Goal: Information Seeking & Learning: Check status

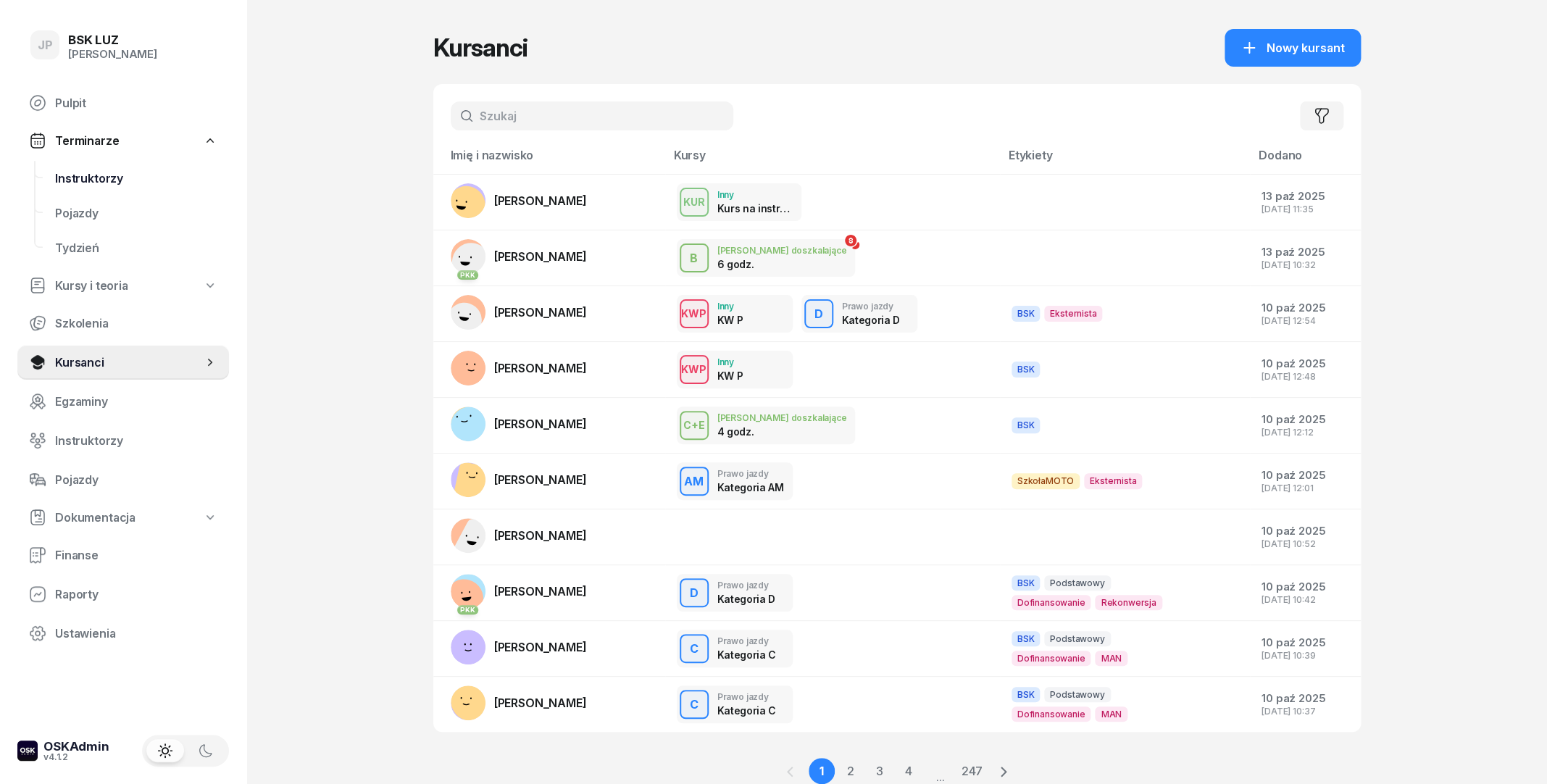
click at [100, 184] on span "Instruktorzy" at bounding box center [135, 179] width 162 height 13
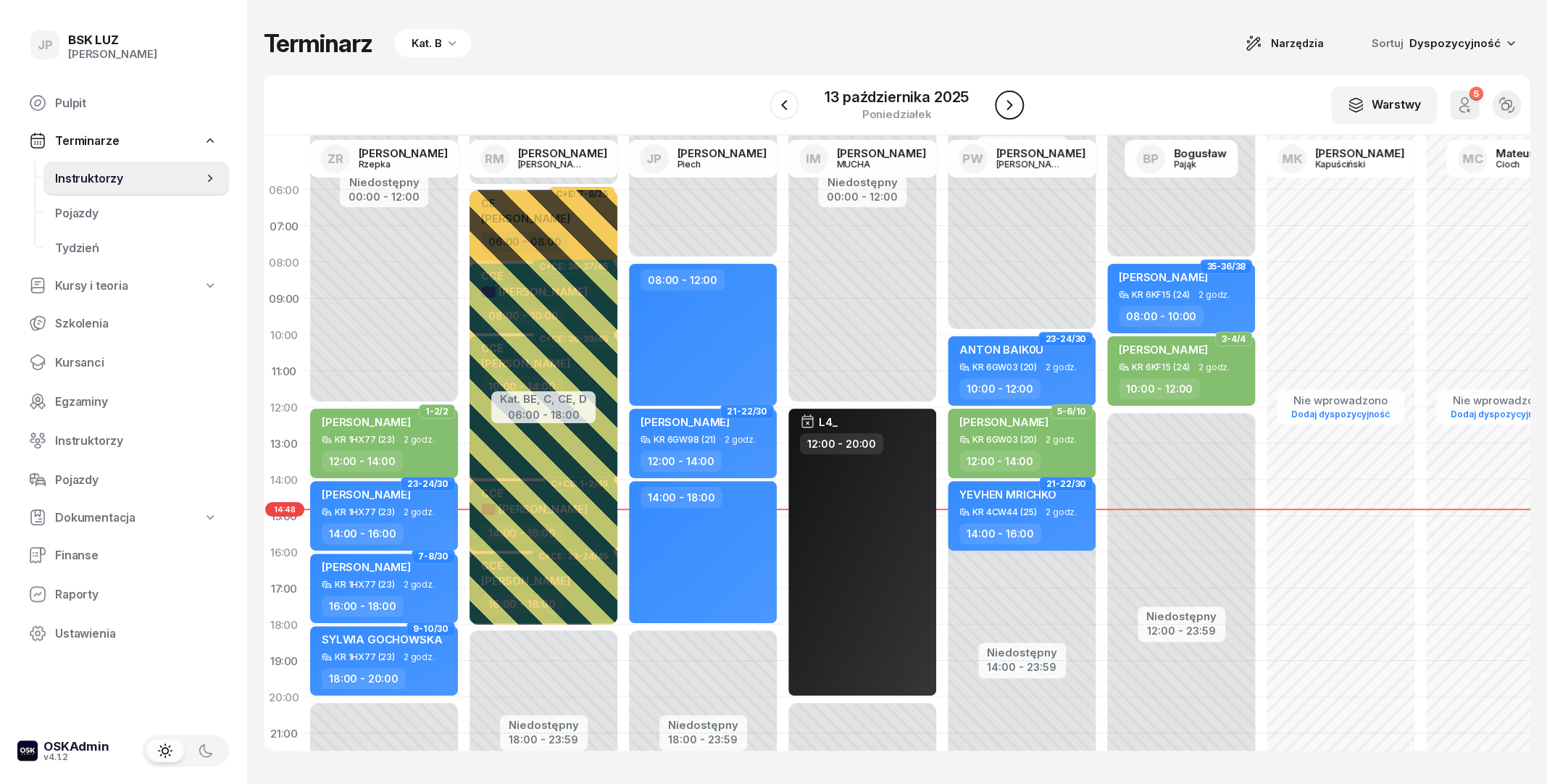
click at [1017, 105] on icon "button" at bounding box center [1009, 105] width 17 height 17
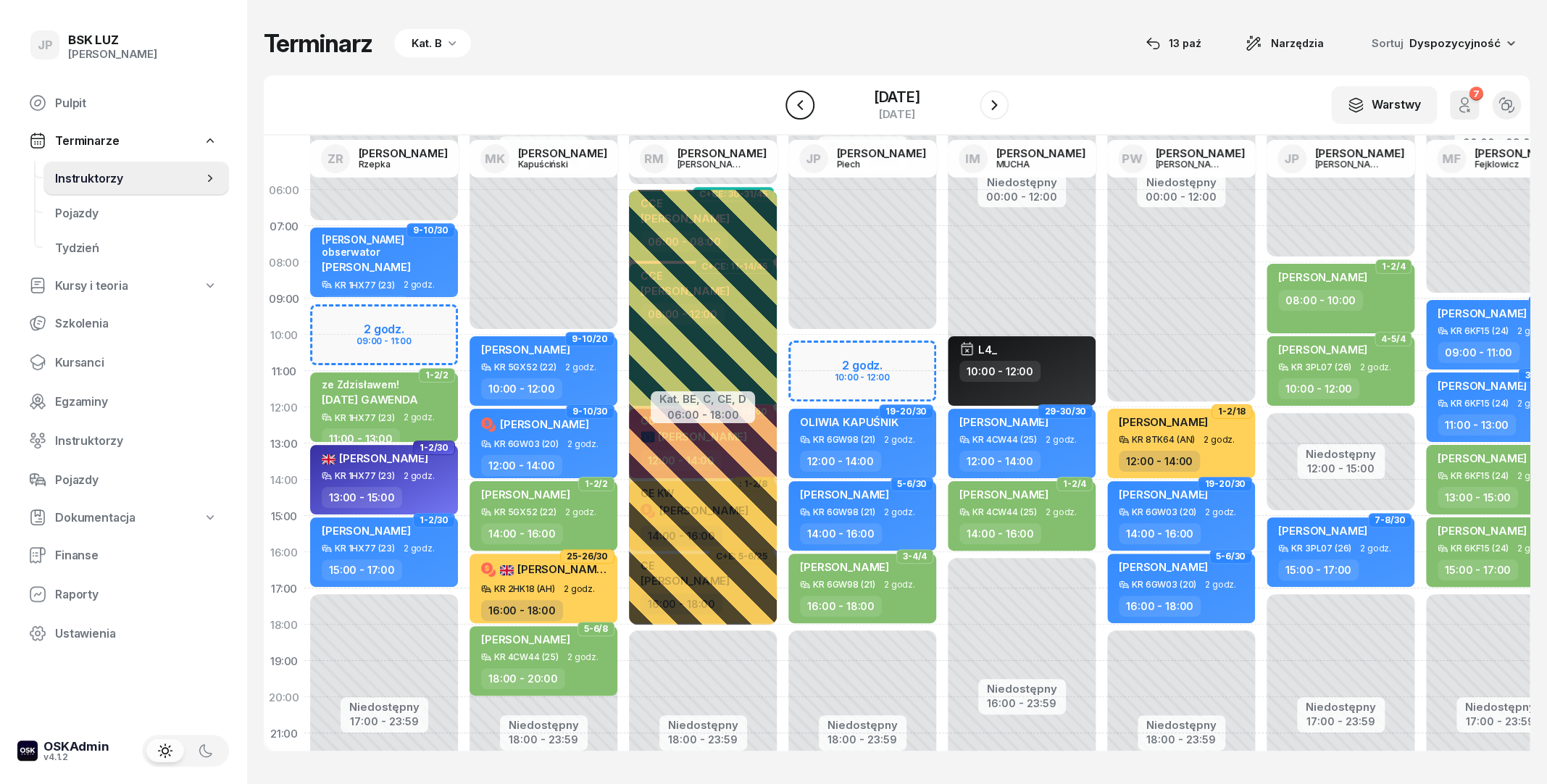
click at [795, 110] on button "button" at bounding box center [799, 105] width 29 height 29
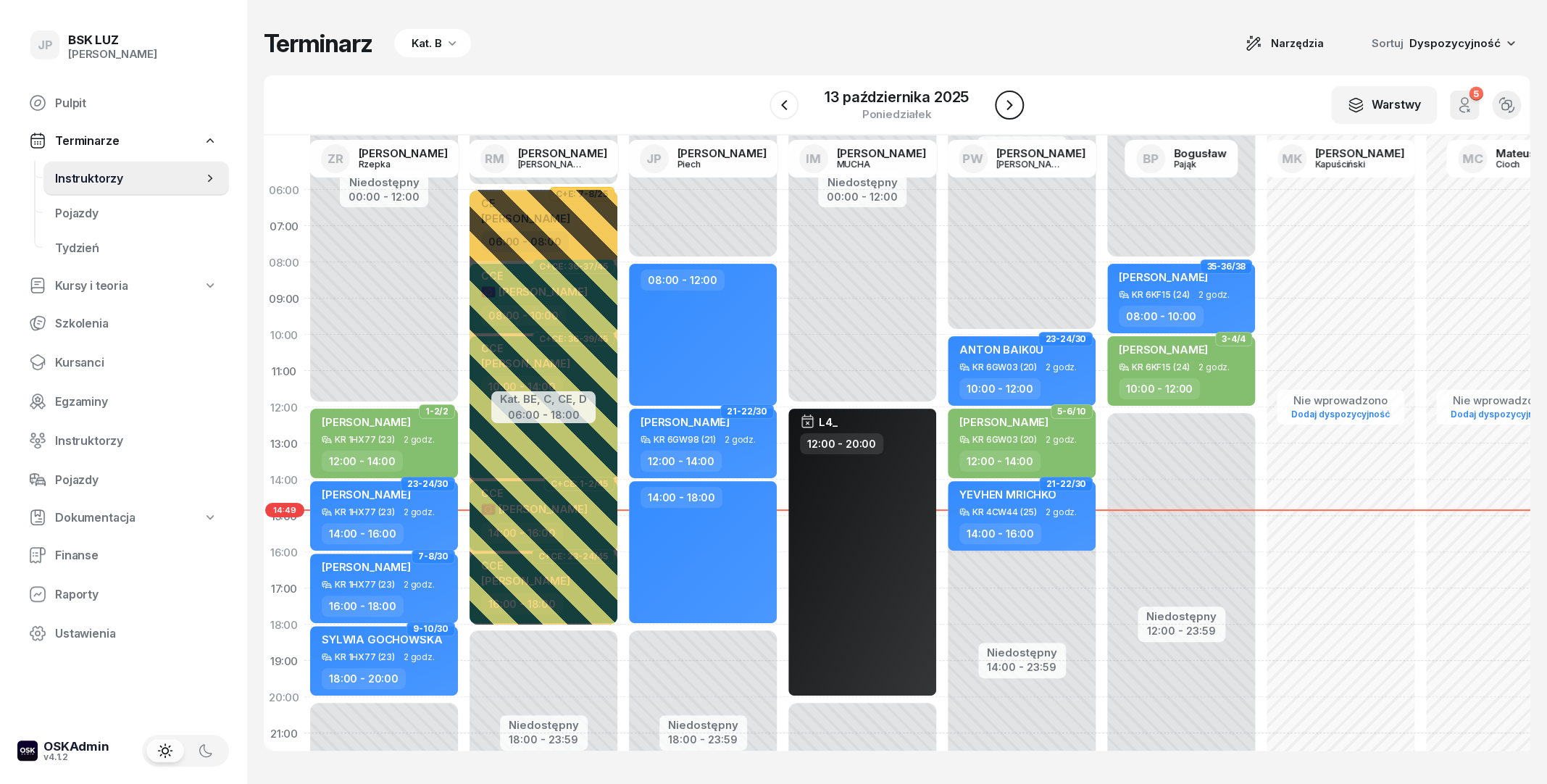
click at [995, 109] on div at bounding box center [1009, 105] width 29 height 29
click at [1002, 106] on icon "button" at bounding box center [1009, 105] width 17 height 17
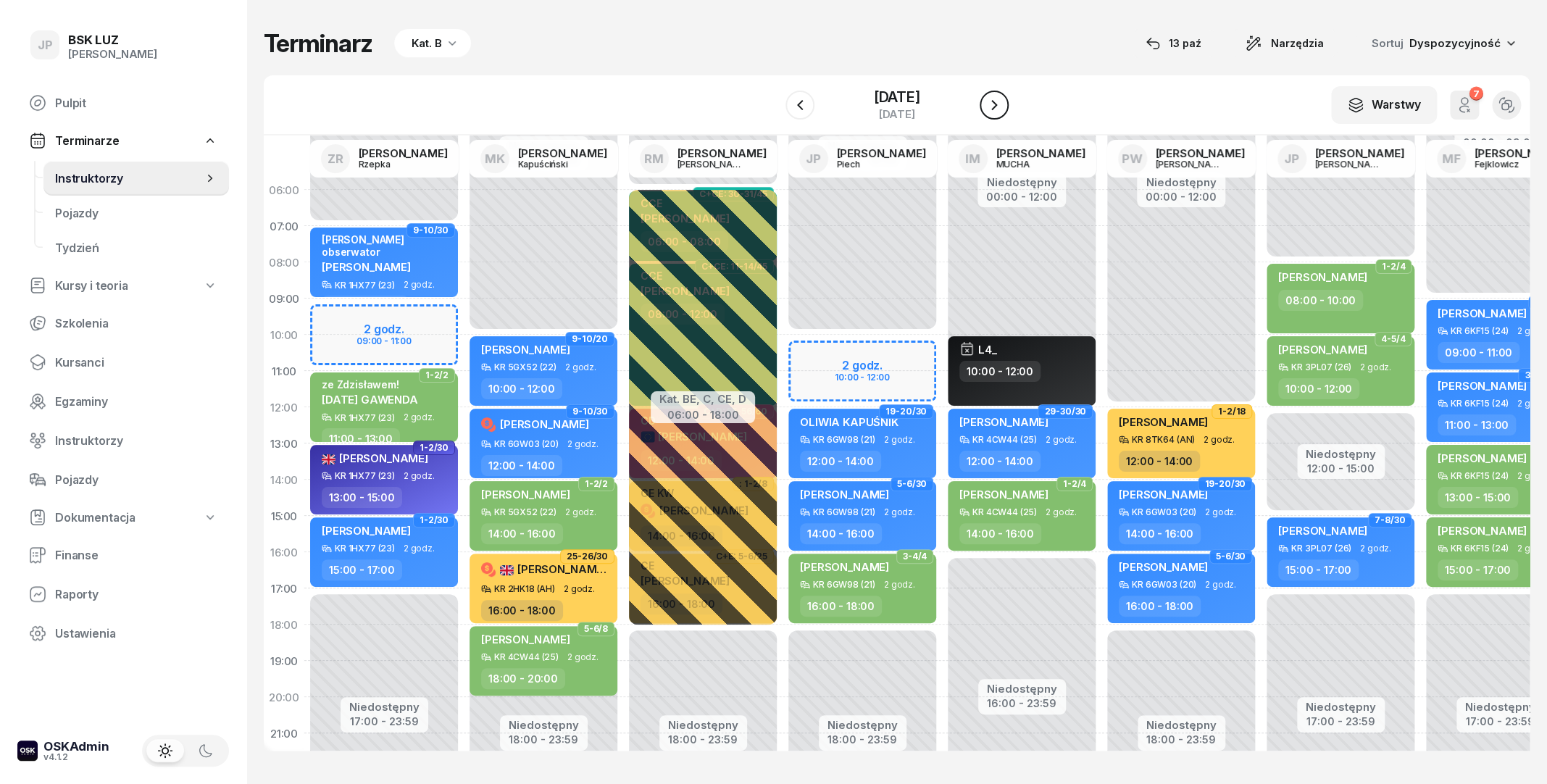
click at [1002, 106] on icon "button" at bounding box center [994, 105] width 17 height 17
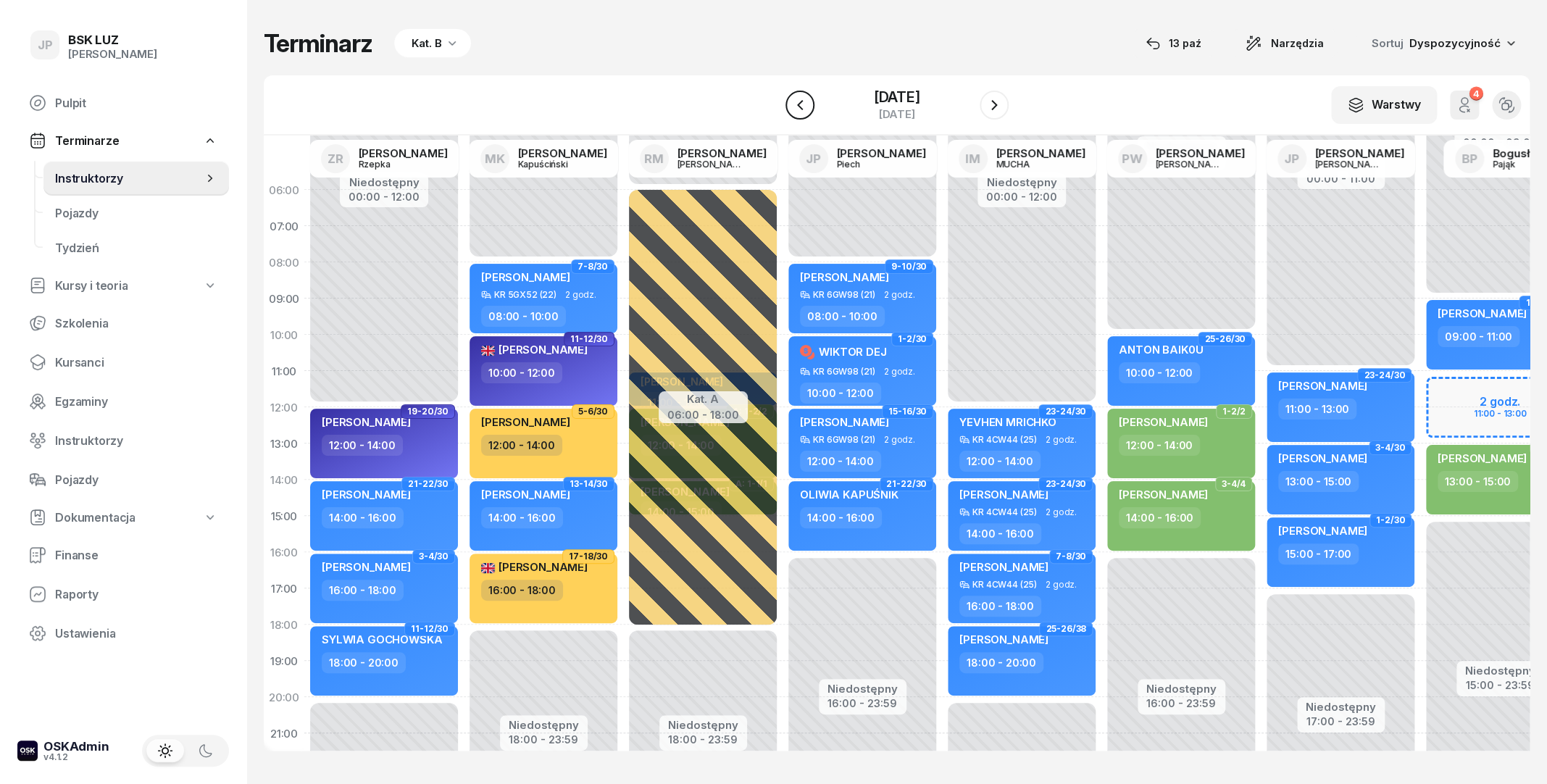
click at [792, 107] on icon "button" at bounding box center [800, 105] width 17 height 17
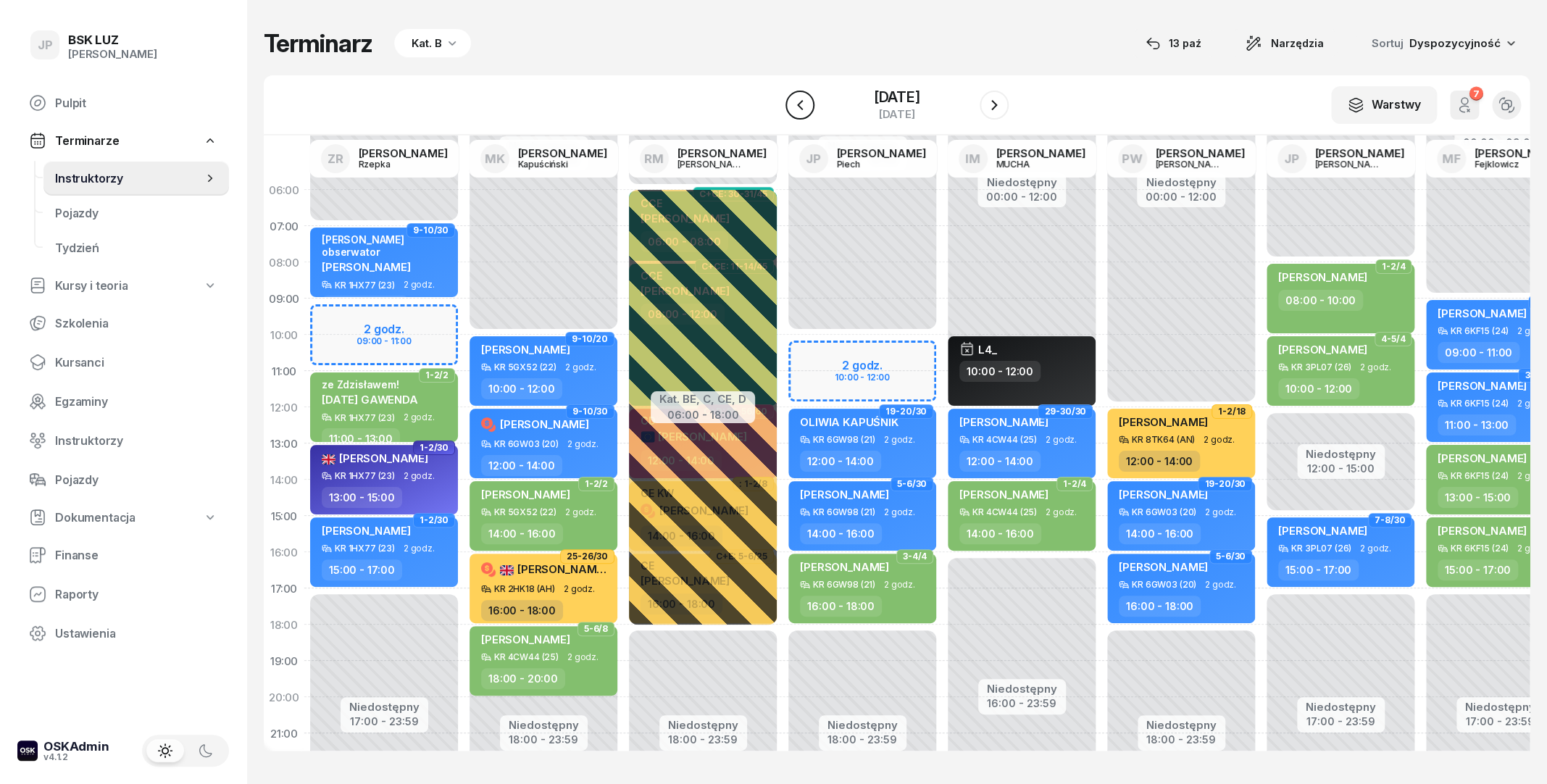
click at [792, 107] on icon "button" at bounding box center [800, 105] width 17 height 17
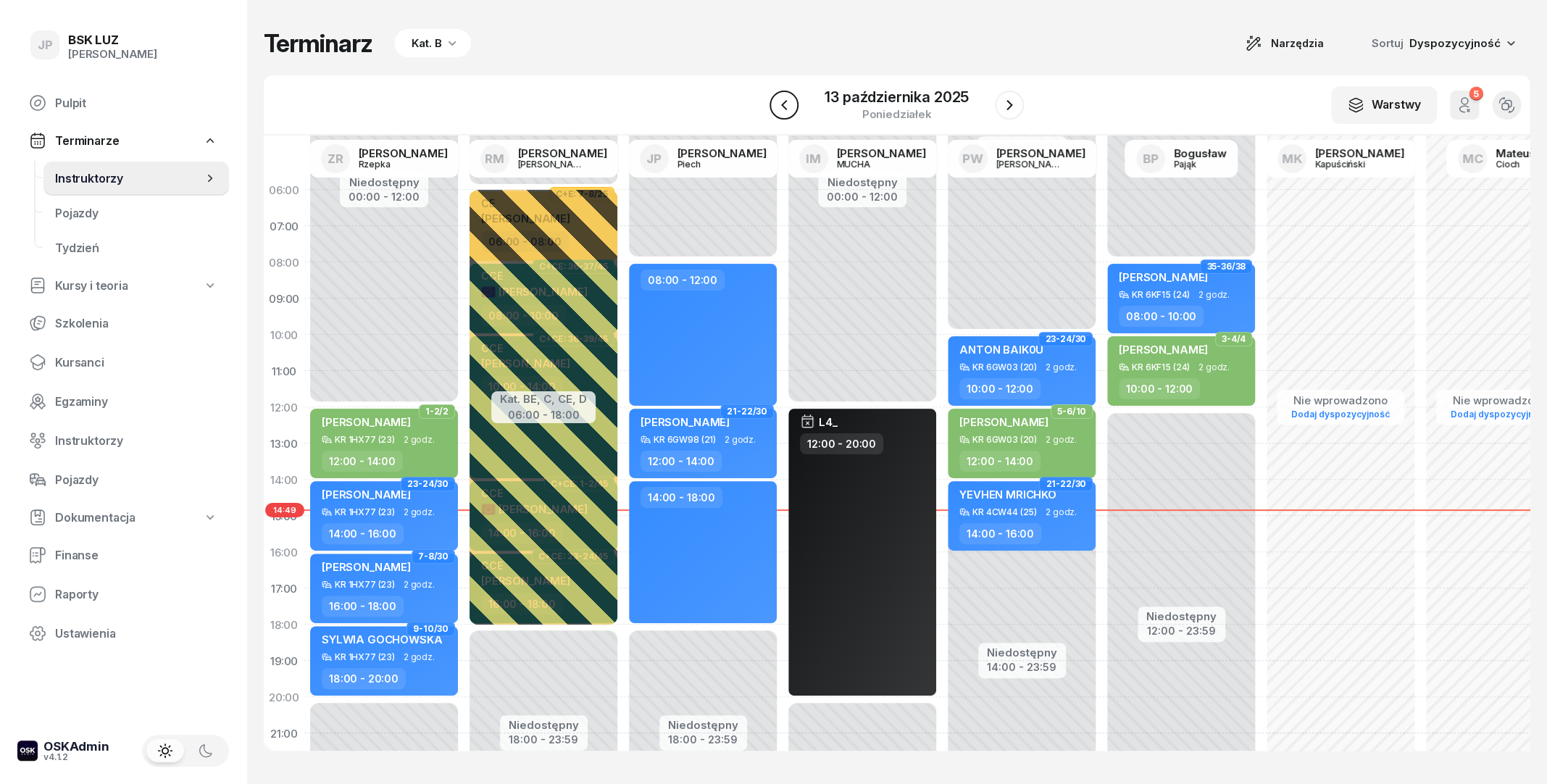
click at [787, 107] on icon "button" at bounding box center [784, 105] width 17 height 17
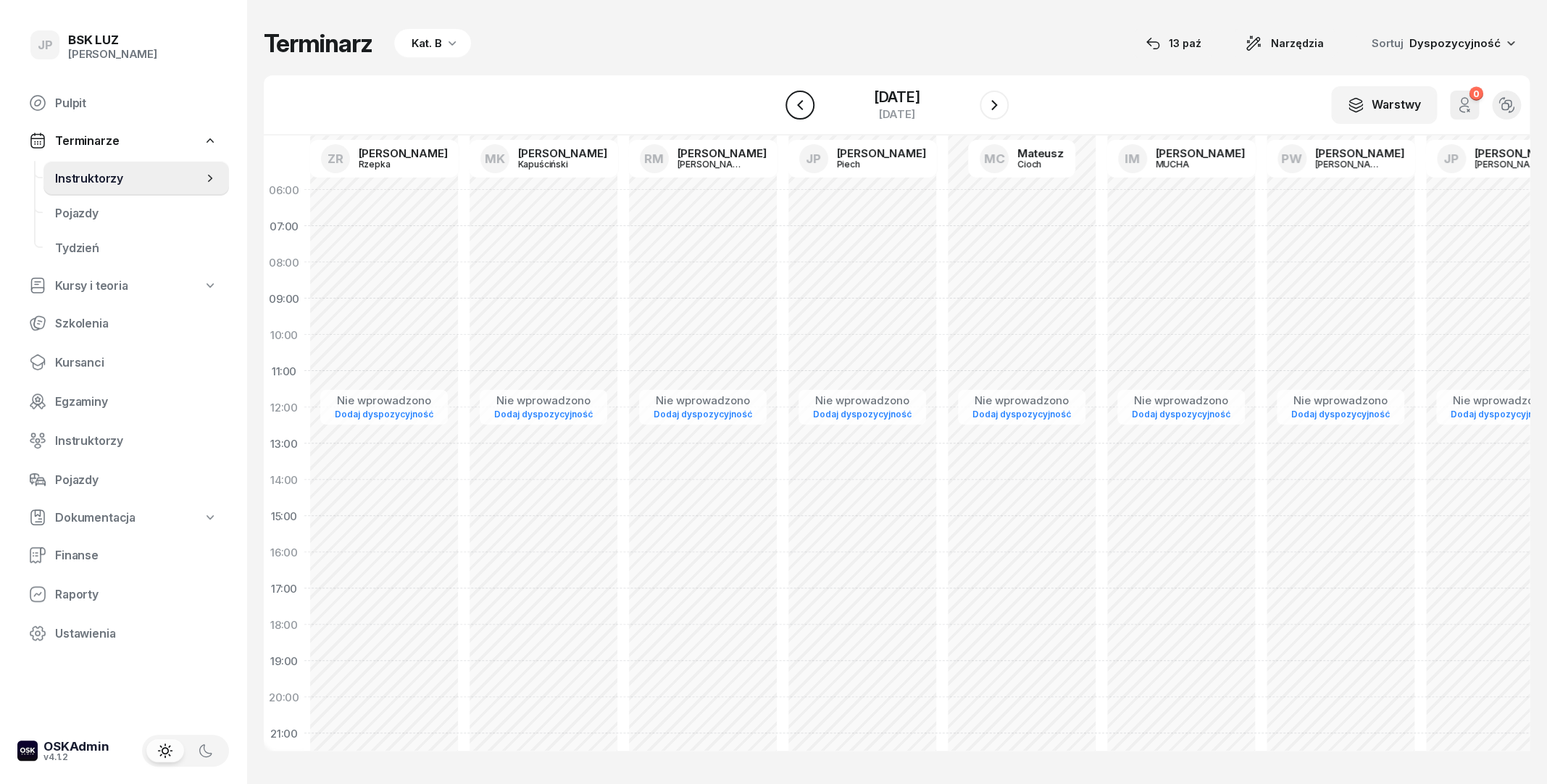
click at [792, 107] on icon "button" at bounding box center [800, 105] width 17 height 17
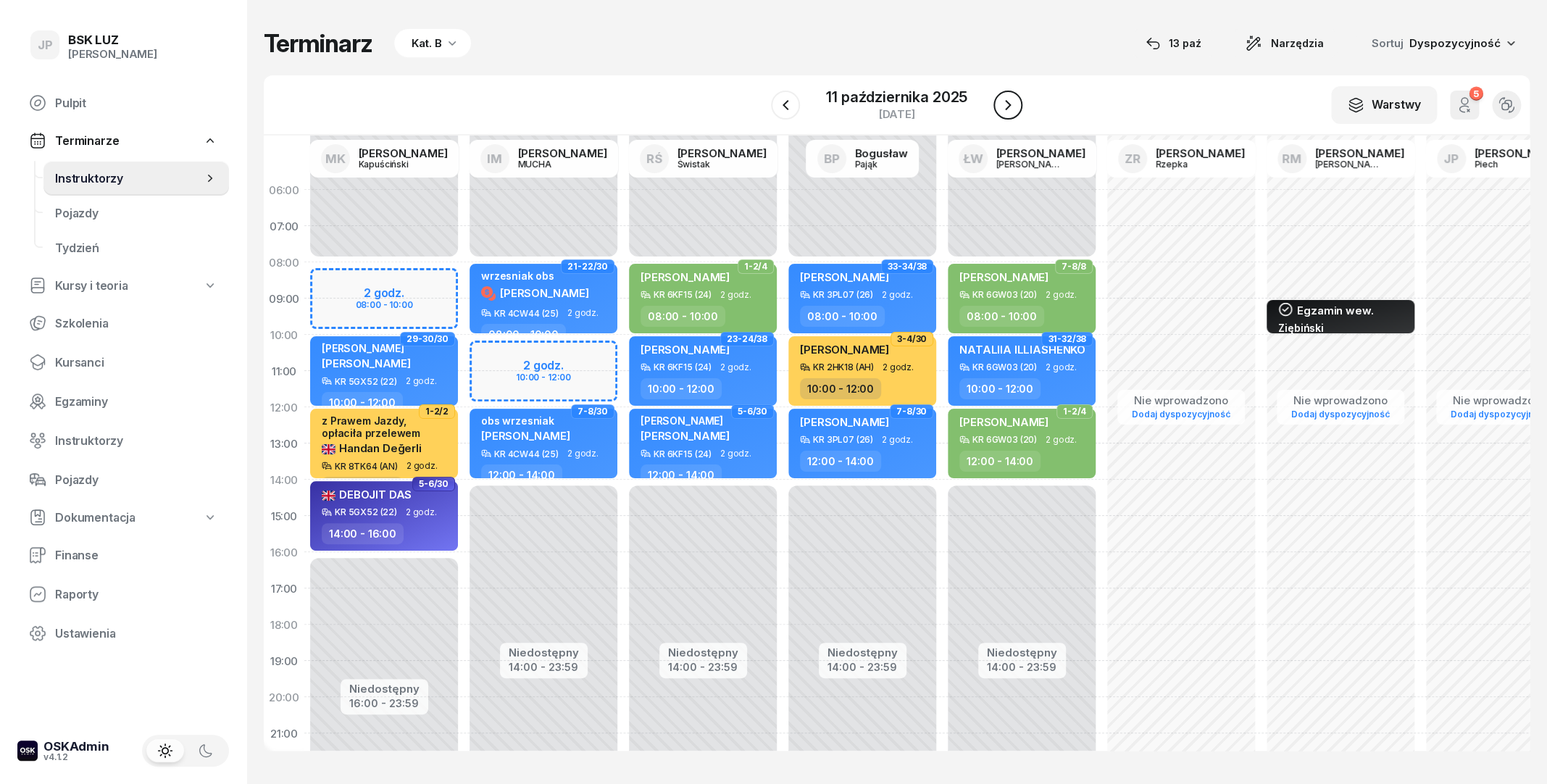
click at [1019, 100] on button "button" at bounding box center [1008, 105] width 29 height 29
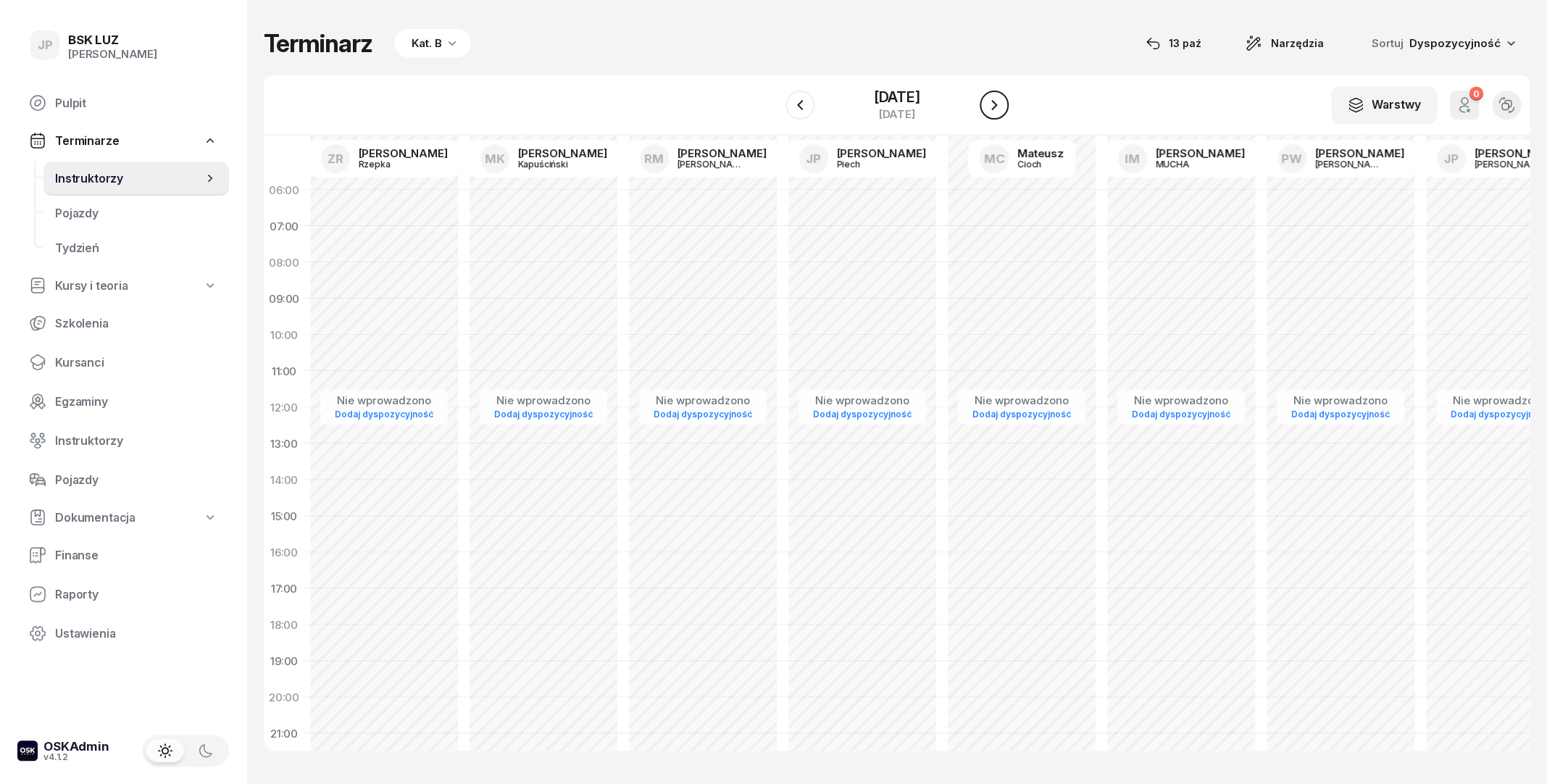
click at [1009, 100] on button "button" at bounding box center [994, 105] width 29 height 29
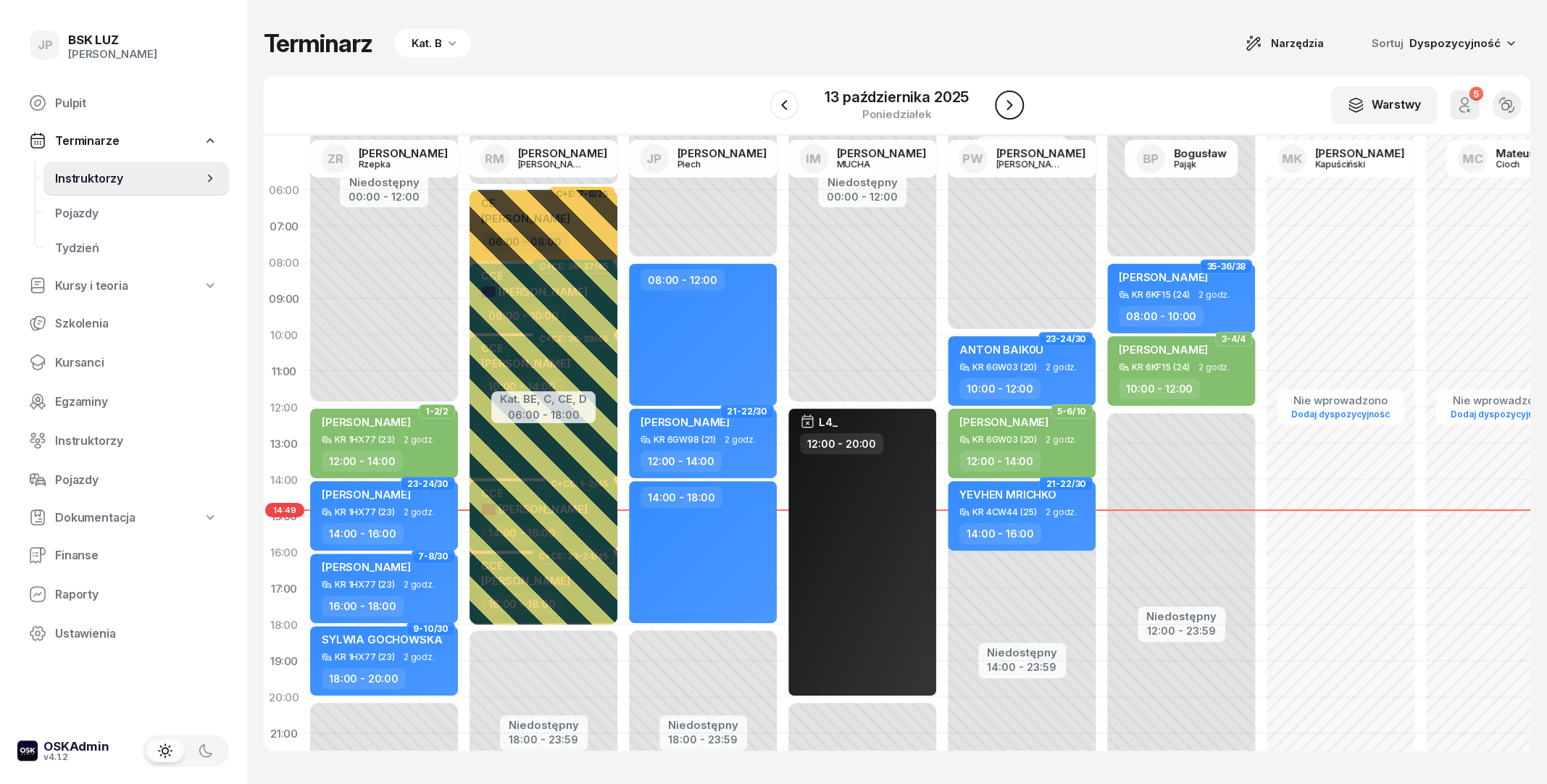
click at [1021, 99] on button "button" at bounding box center [1009, 105] width 29 height 29
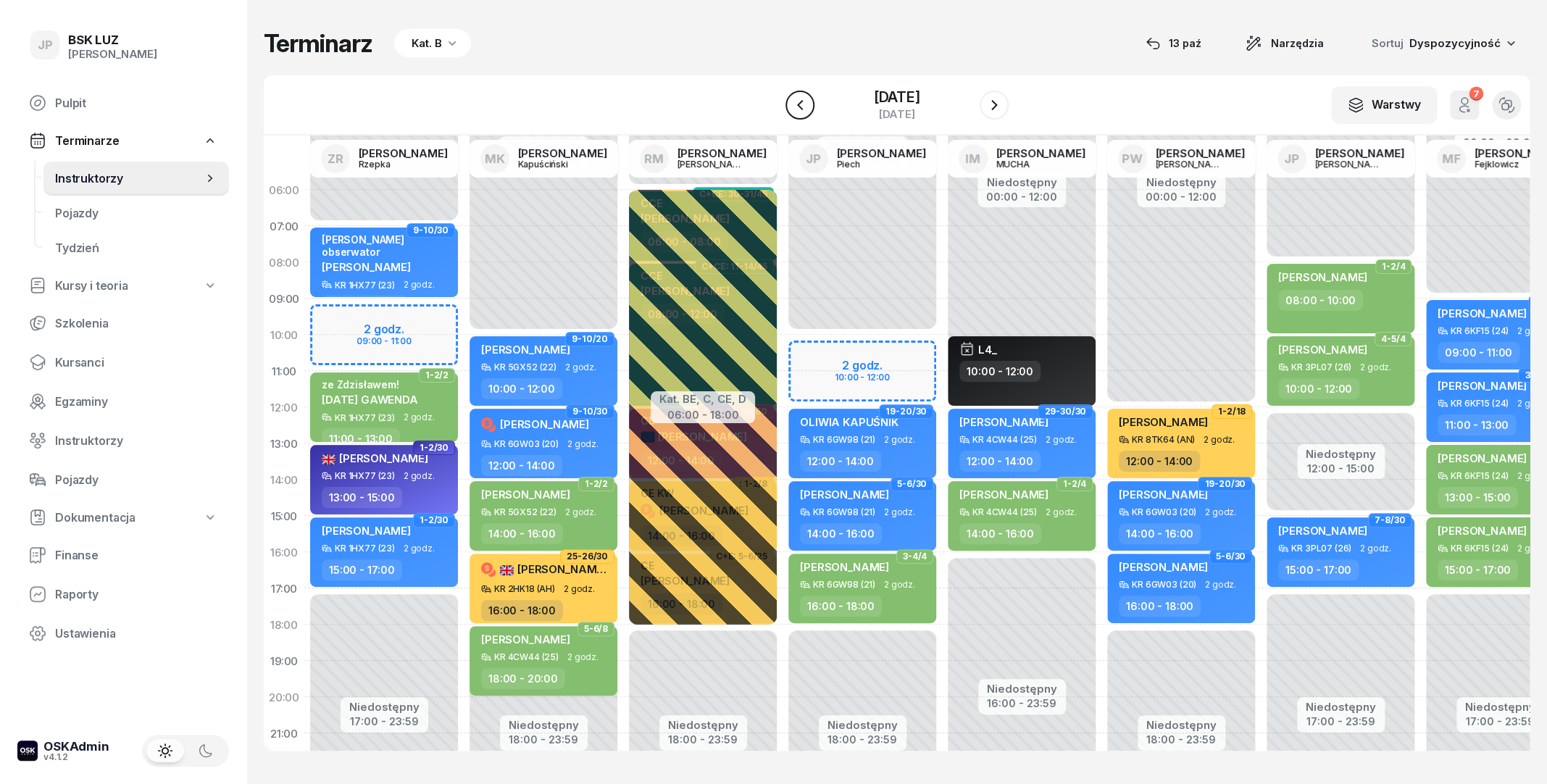
click at [792, 105] on icon "button" at bounding box center [800, 105] width 17 height 17
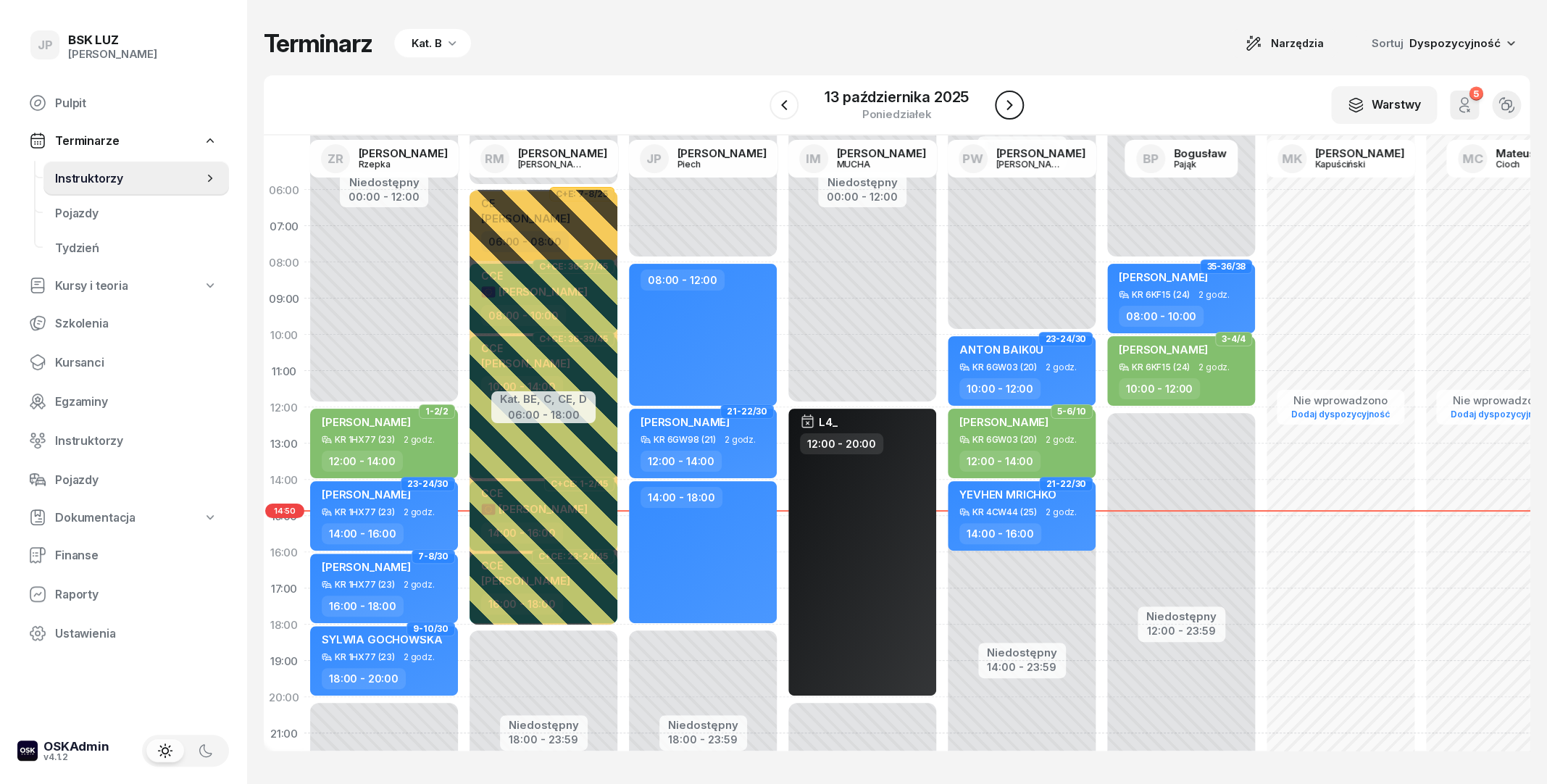
click at [1009, 106] on icon "button" at bounding box center [1009, 105] width 17 height 17
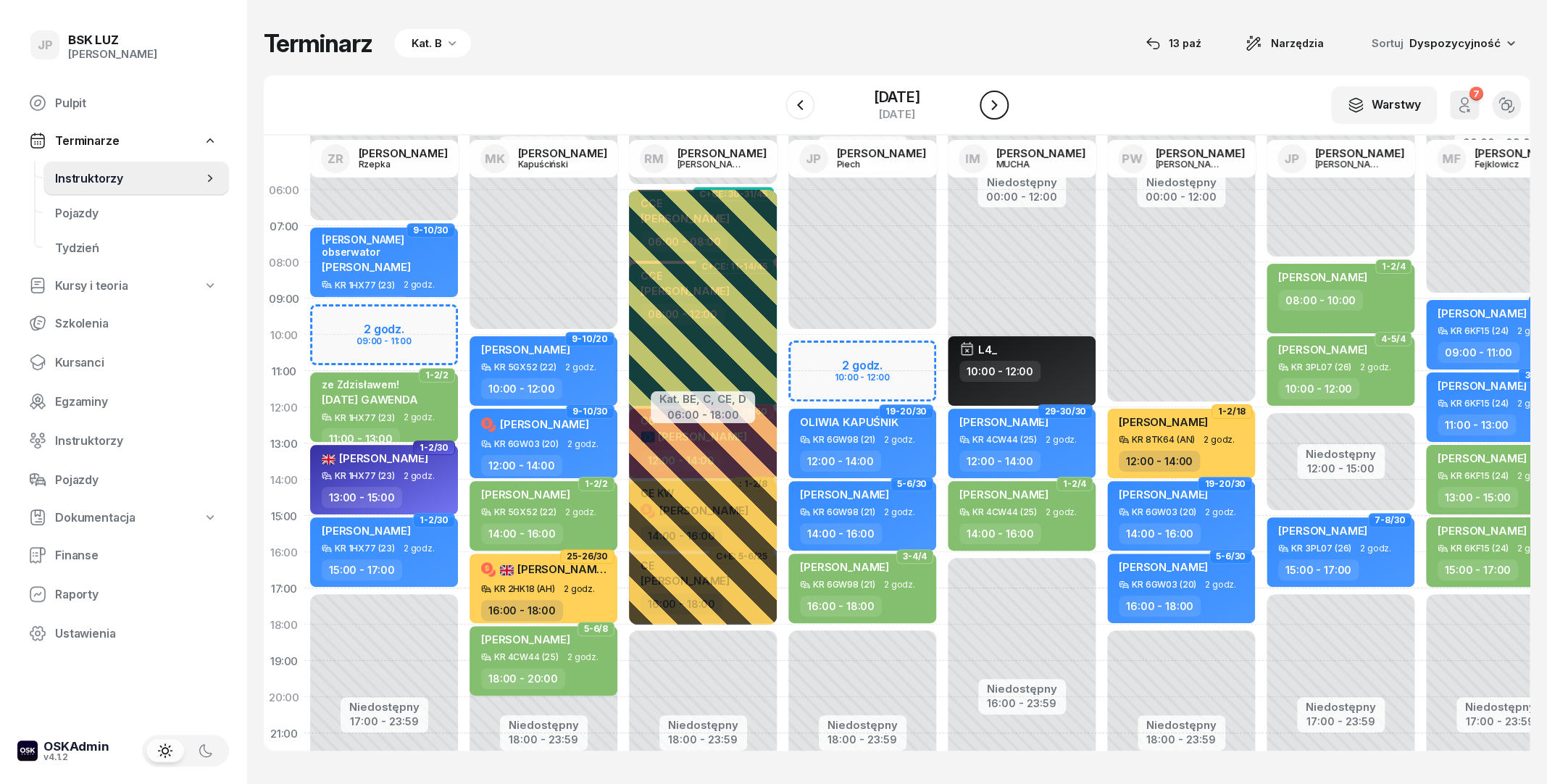
click at [1003, 106] on icon "button" at bounding box center [994, 105] width 17 height 17
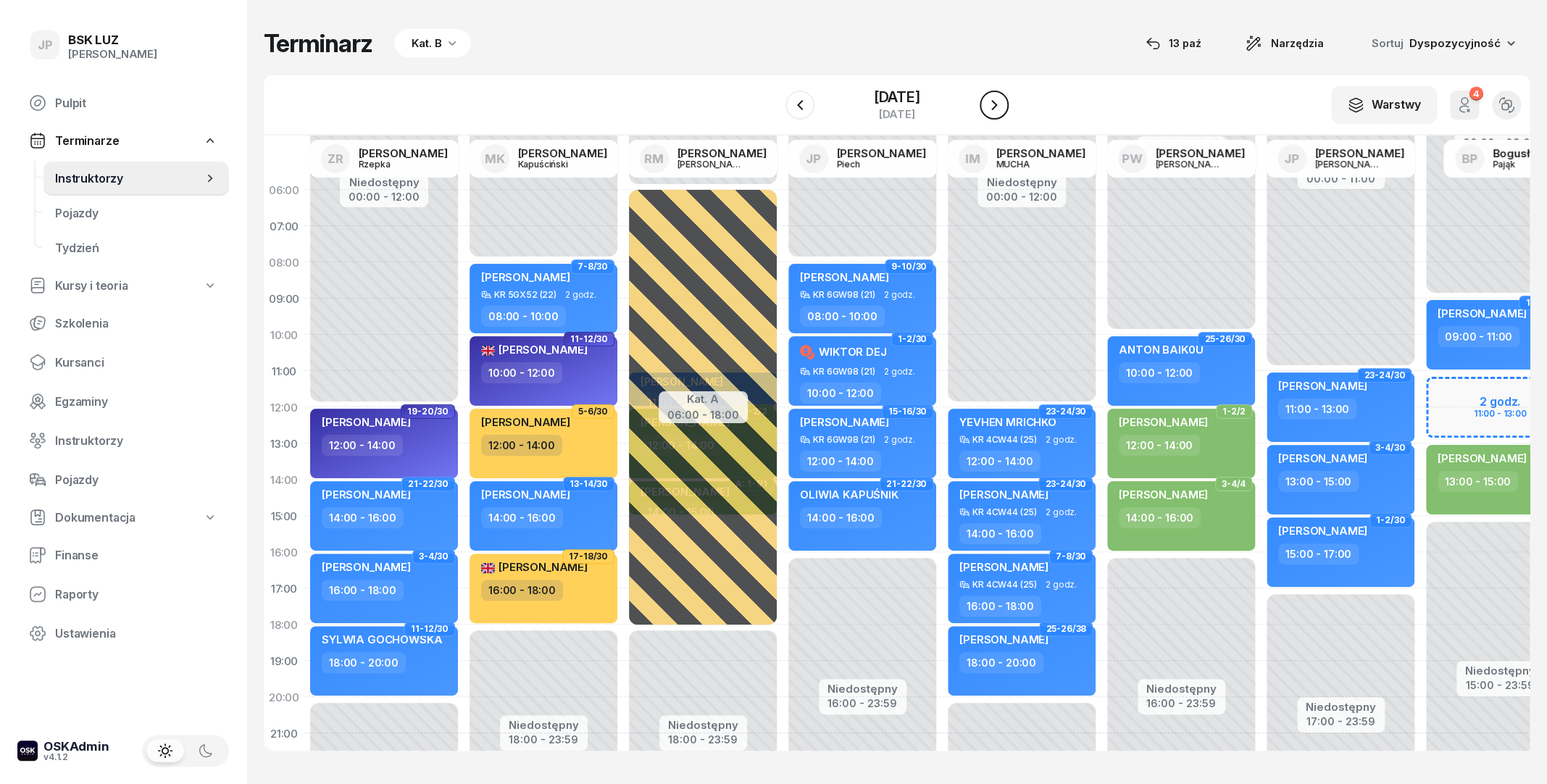
click at [1003, 108] on icon "button" at bounding box center [994, 105] width 17 height 17
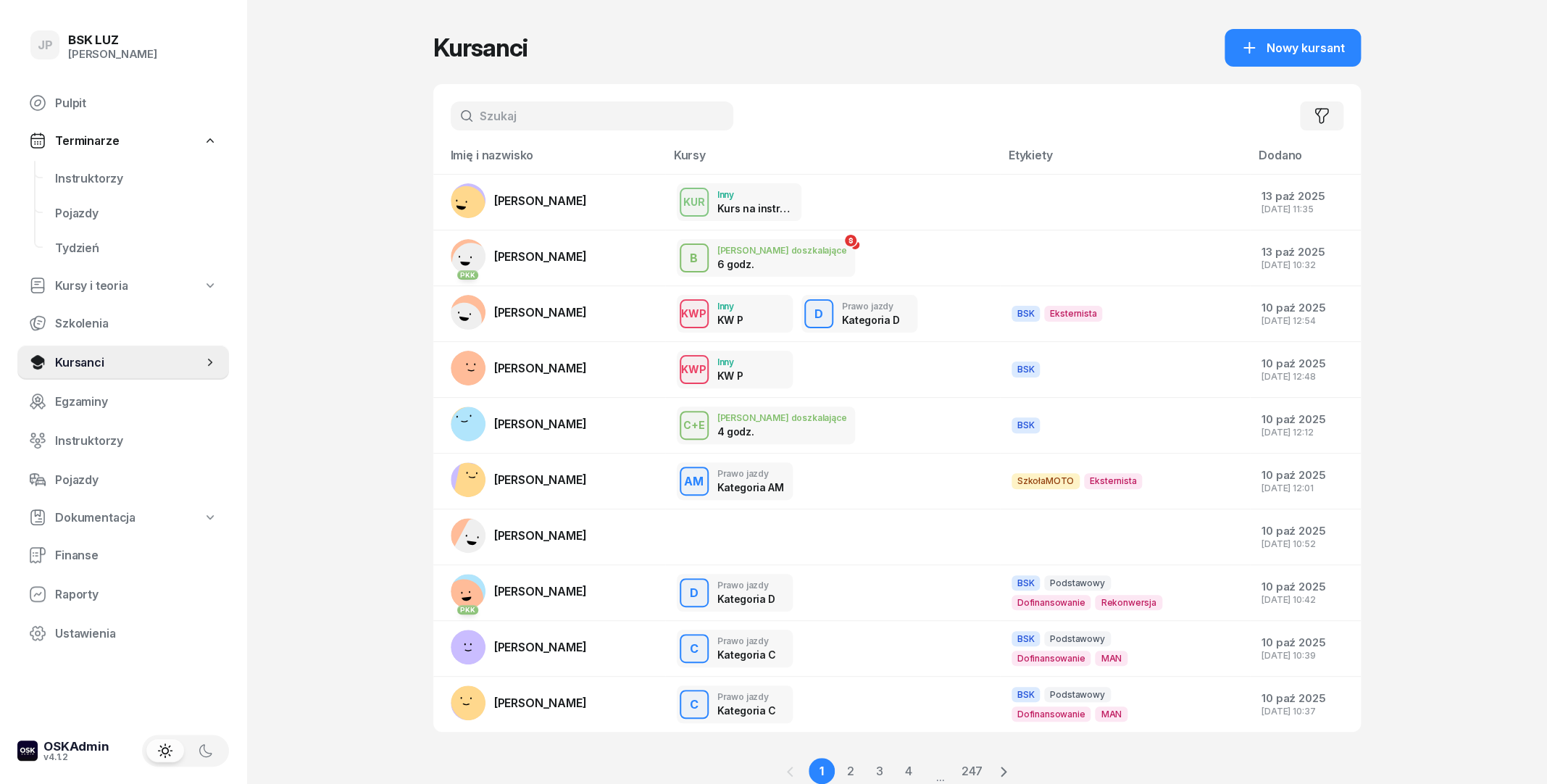
click at [532, 113] on input "text" at bounding box center [592, 116] width 282 height 29
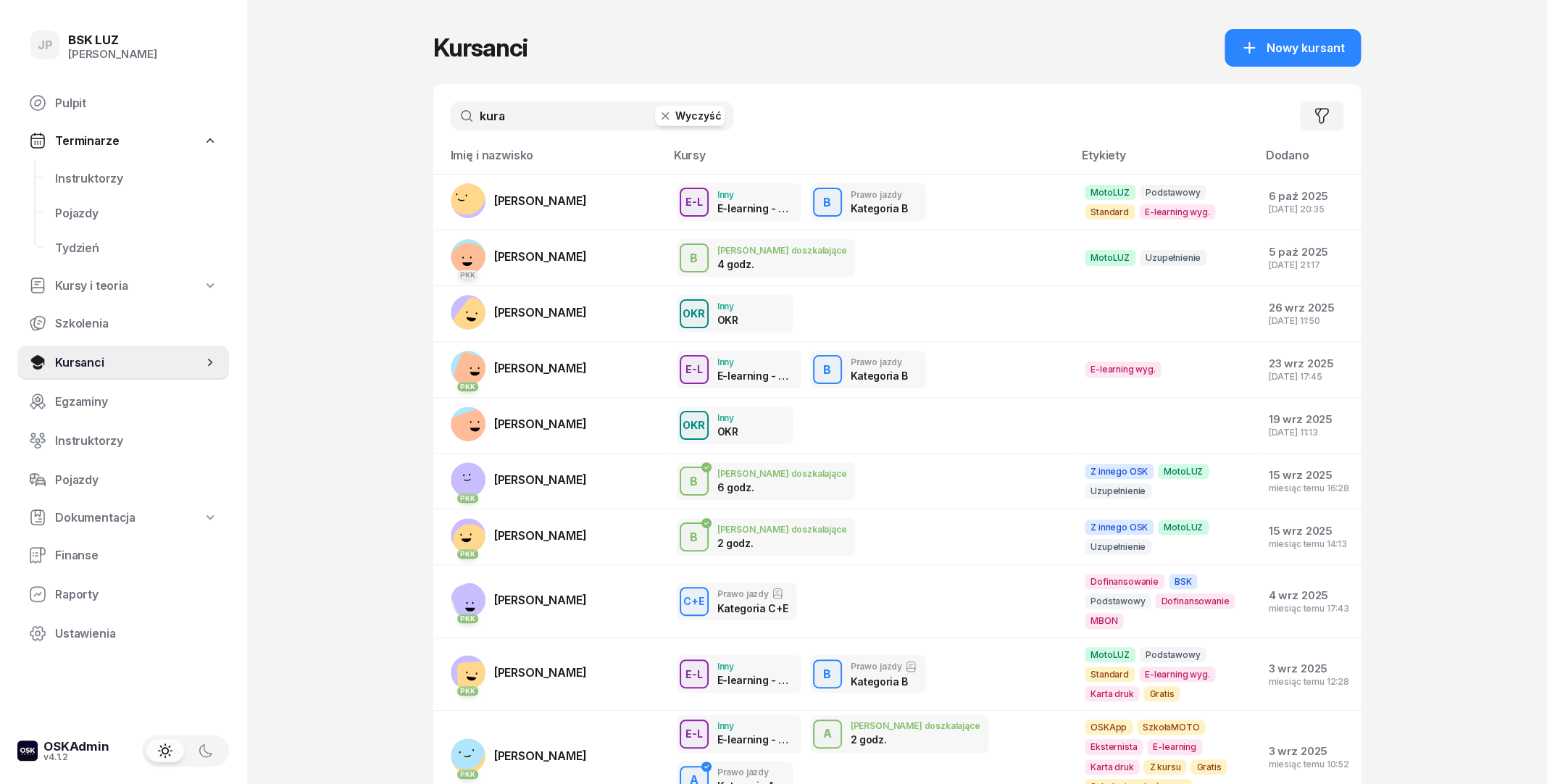
type input "kura"
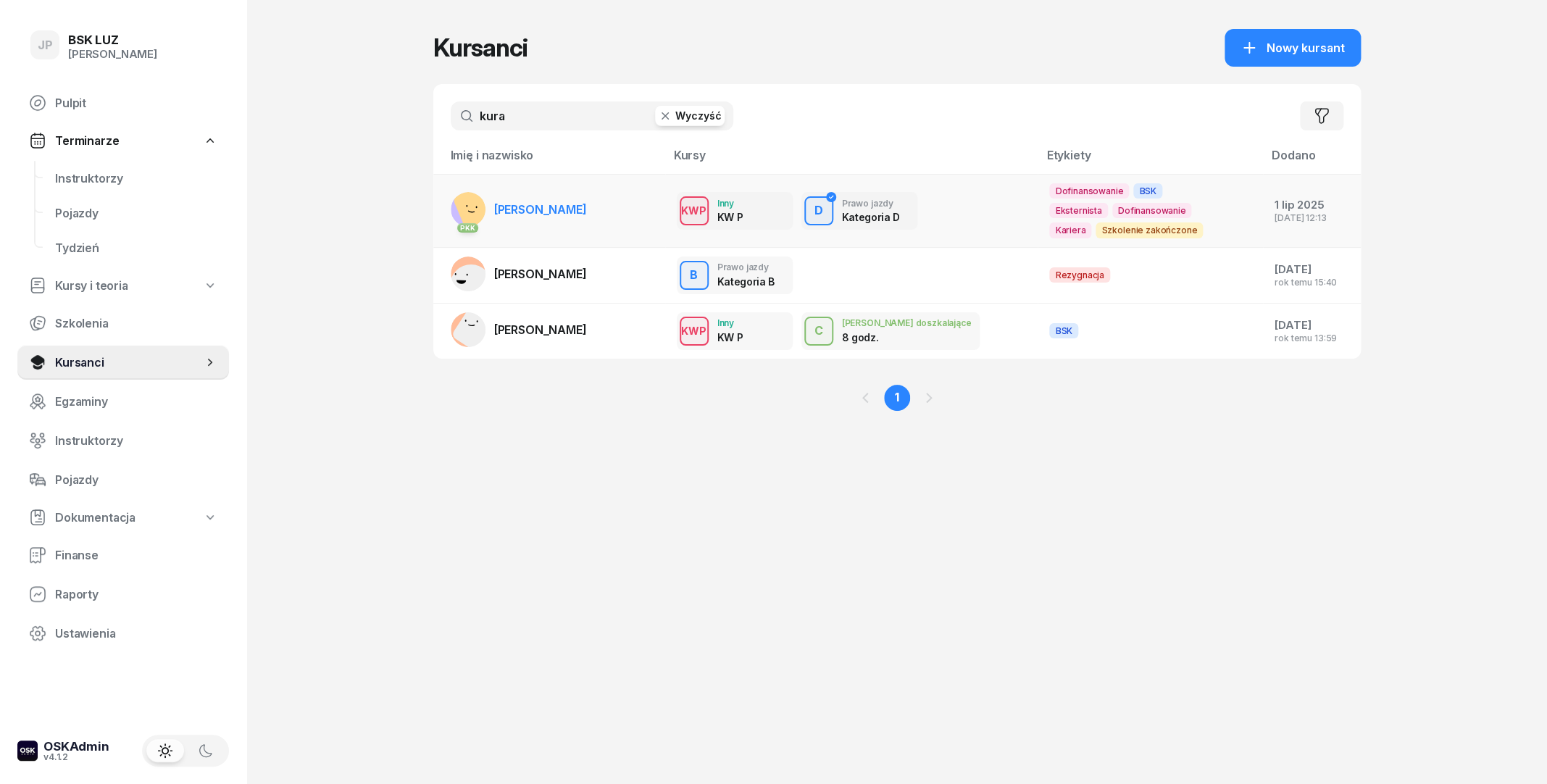
click at [526, 214] on span "[PERSON_NAME]" at bounding box center [540, 208] width 93 height 14
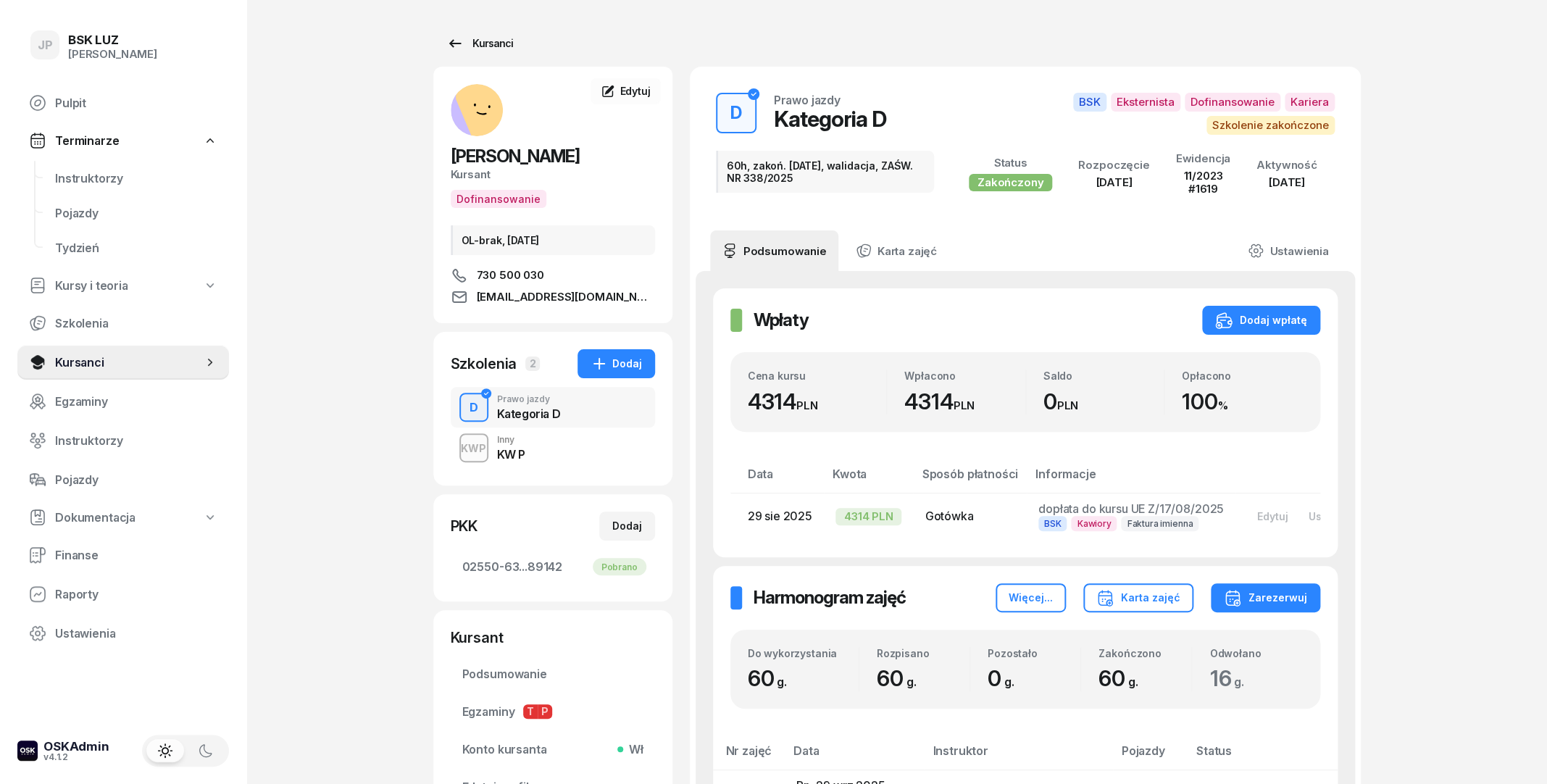
click at [482, 34] on link "Kursanci" at bounding box center [479, 43] width 93 height 29
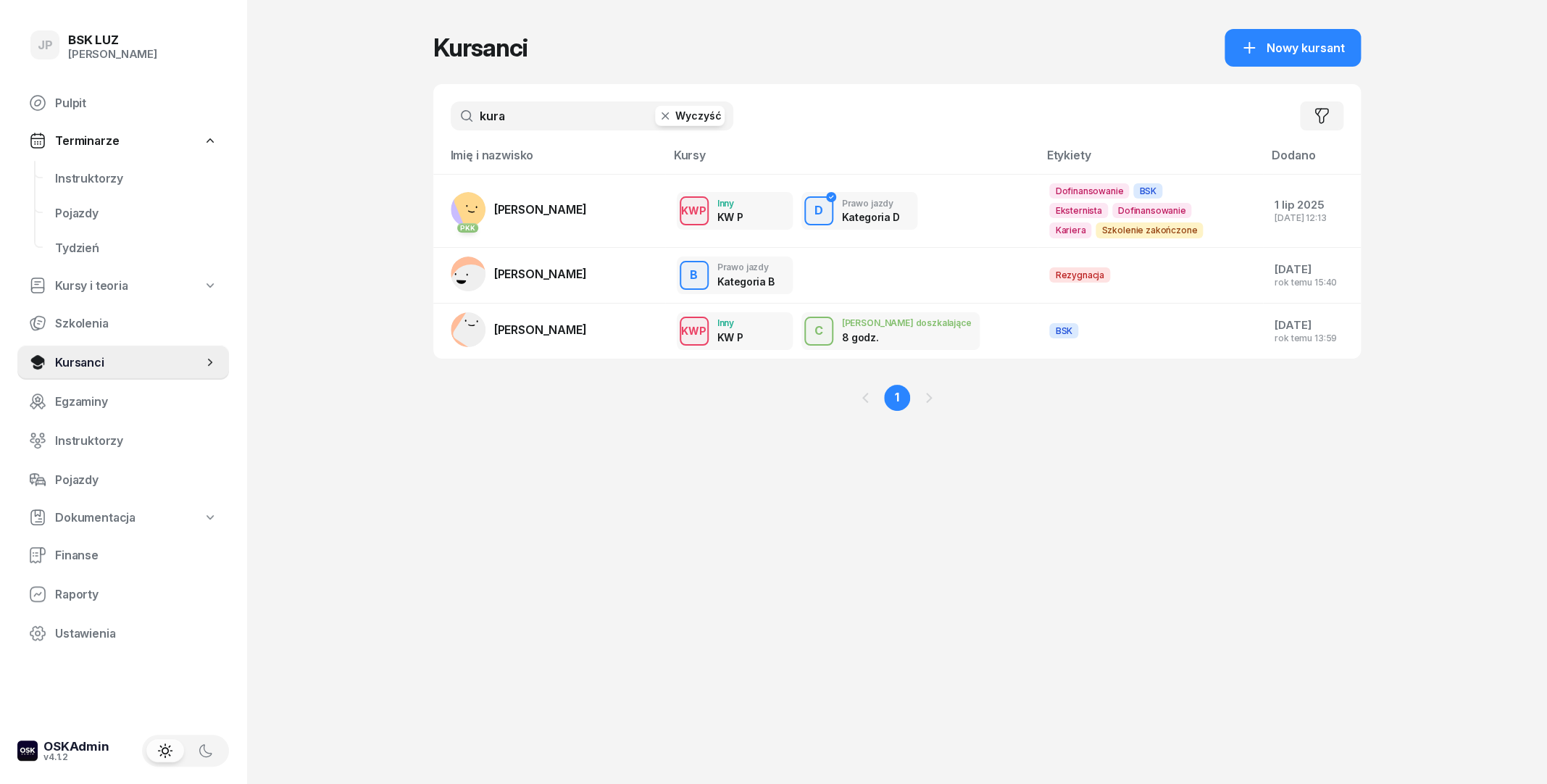
drag, startPoint x: 661, startPoint y: 105, endPoint x: 688, endPoint y: 110, distance: 27.5
click at [665, 105] on input "kura" at bounding box center [592, 116] width 282 height 29
click at [688, 110] on button "Wyczyść" at bounding box center [690, 115] width 69 height 20
click at [535, 125] on input "text" at bounding box center [592, 116] width 282 height 29
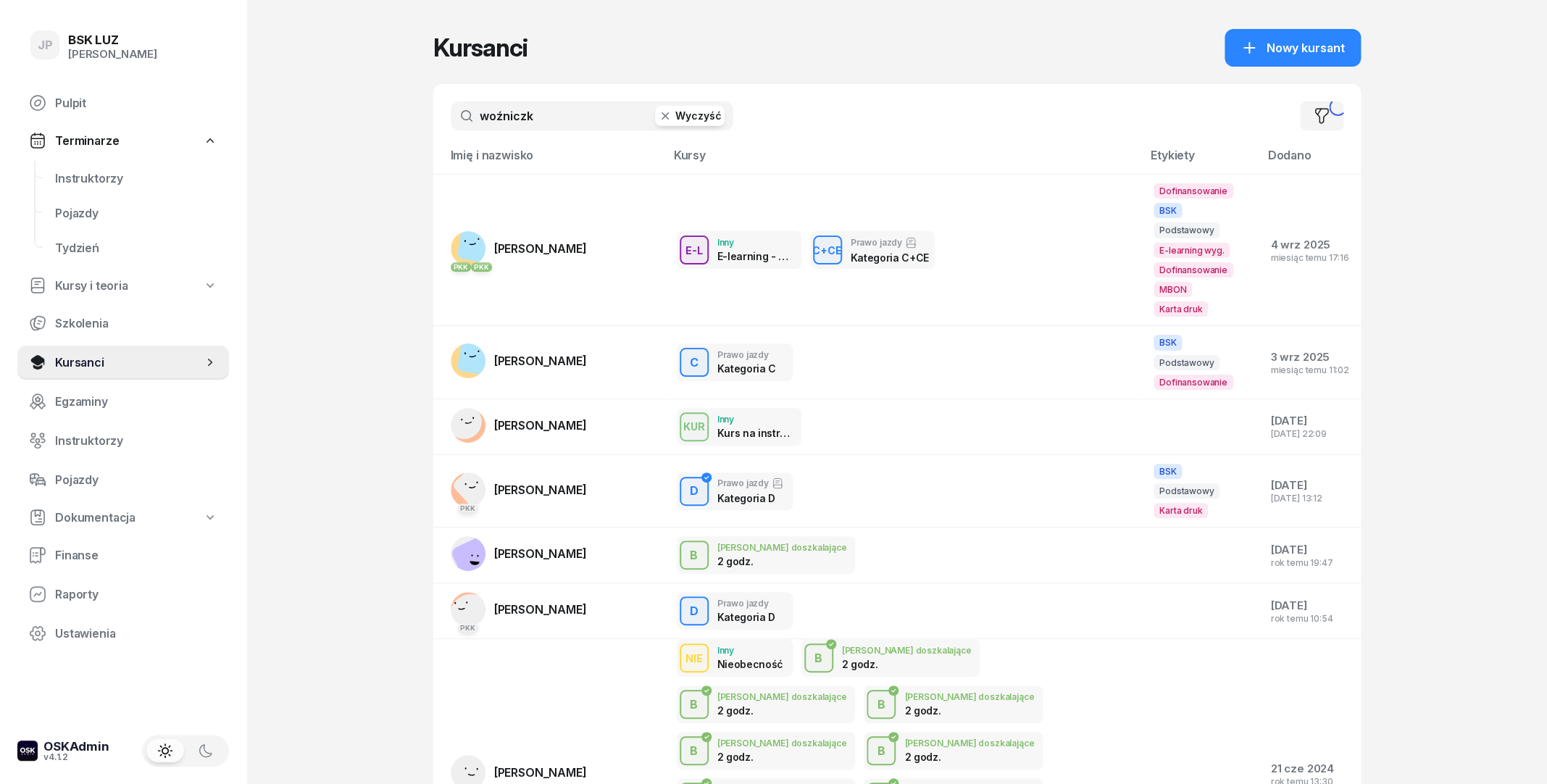
type input "[PERSON_NAME]"
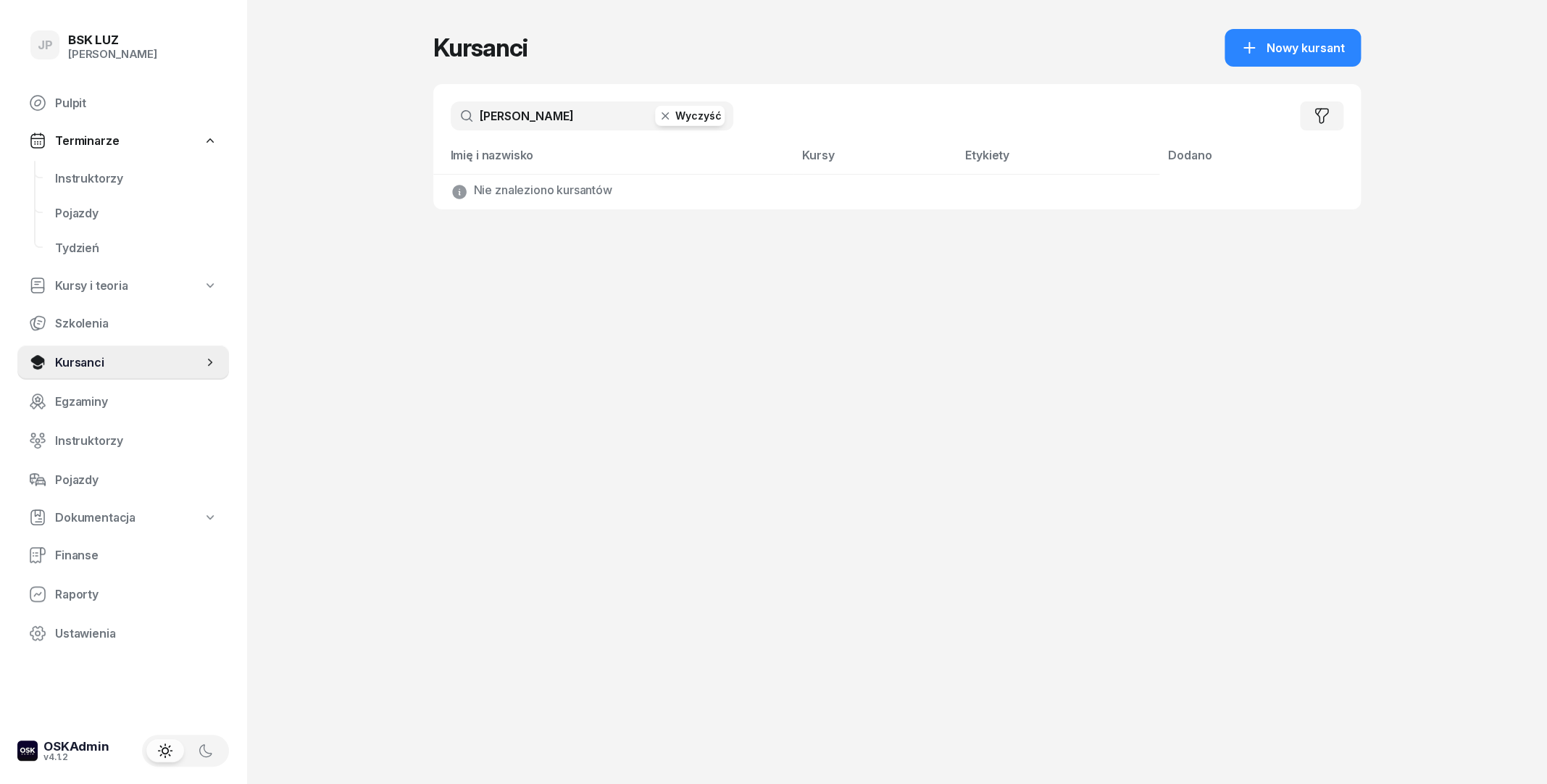
click at [672, 124] on button "Wyczyść" at bounding box center [690, 115] width 69 height 20
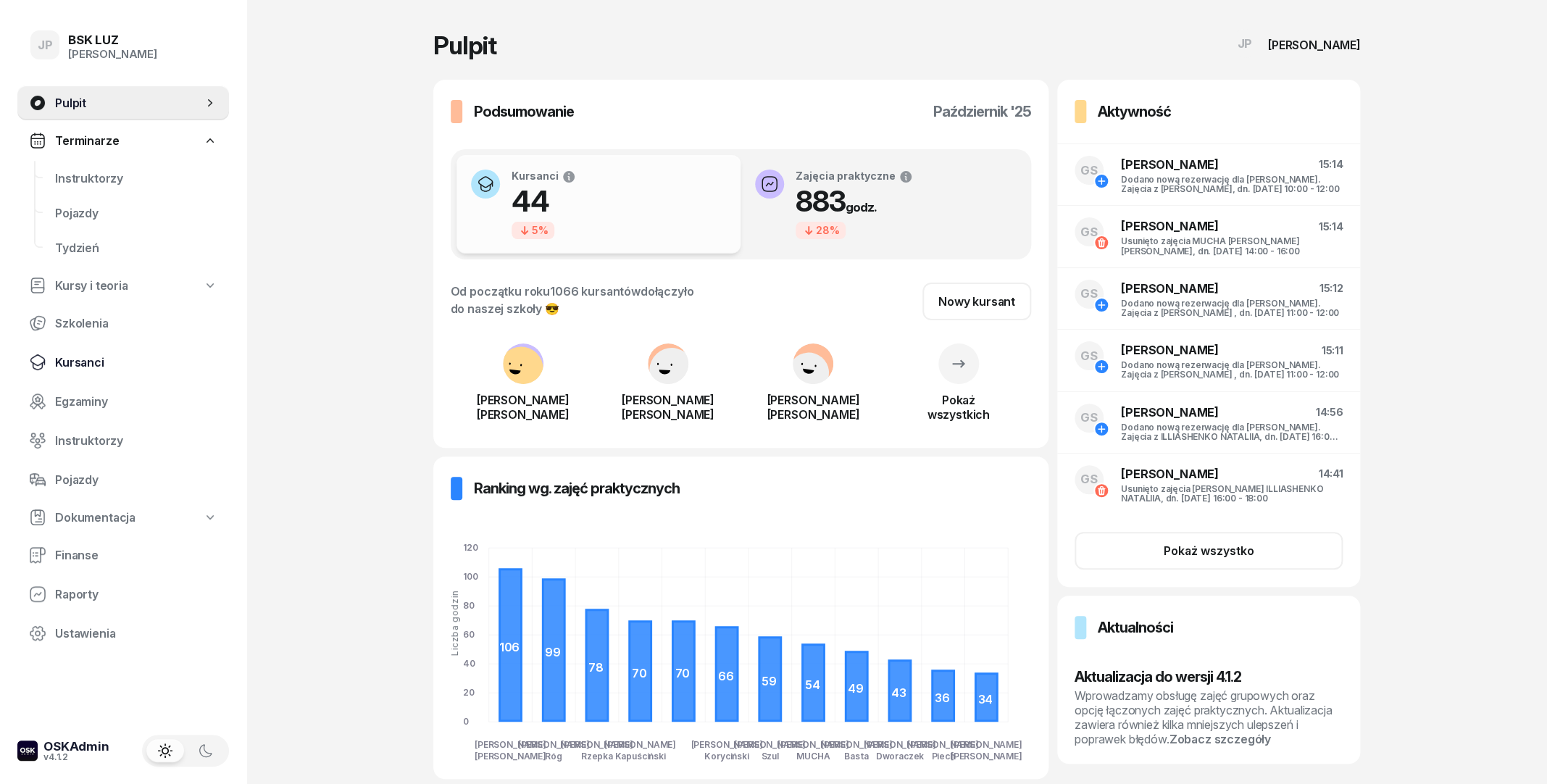
click at [78, 369] on span "Kursanci" at bounding box center [135, 362] width 162 height 13
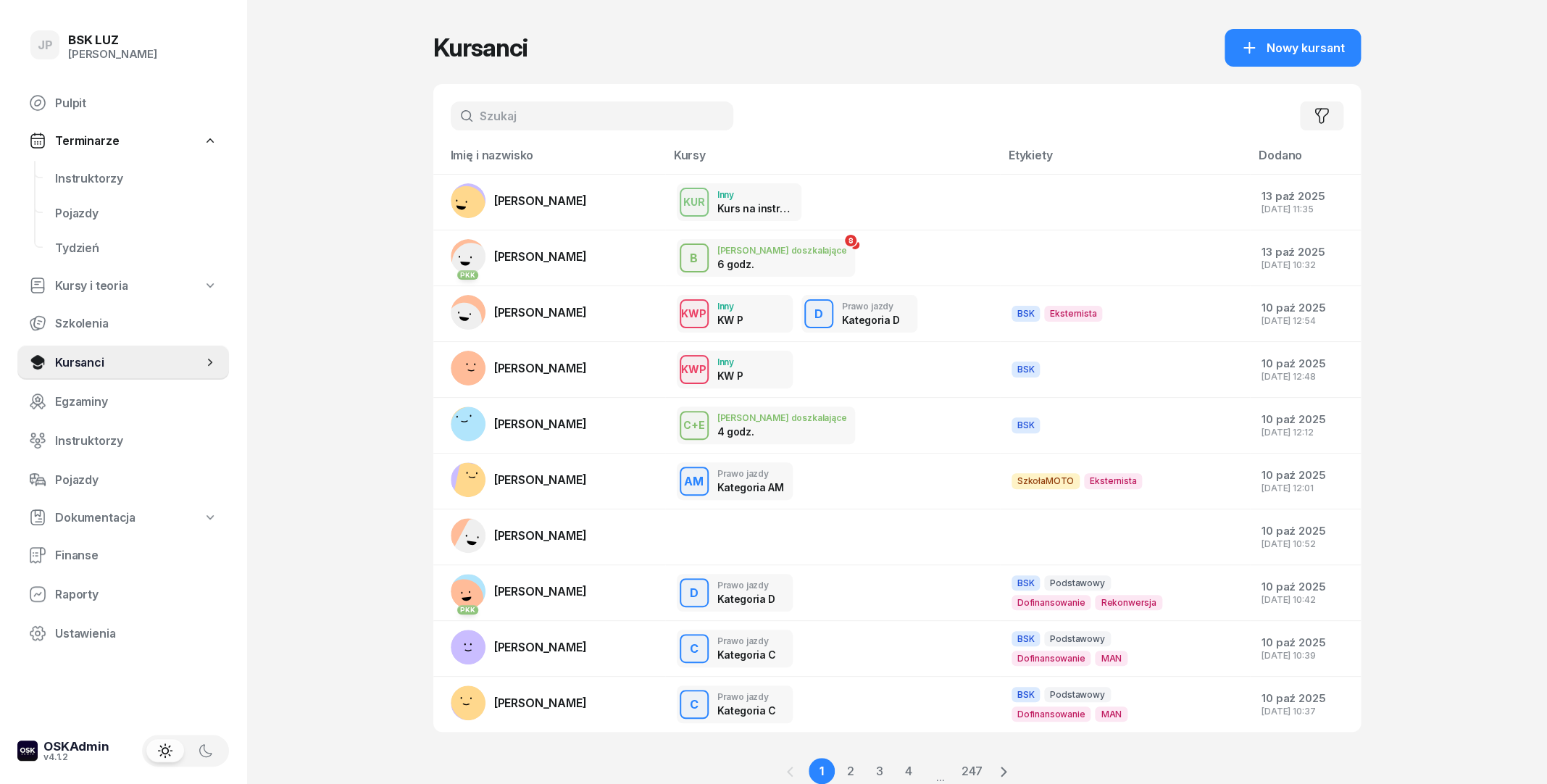
click at [626, 112] on input "text" at bounding box center [592, 116] width 282 height 29
type input "SUDER"
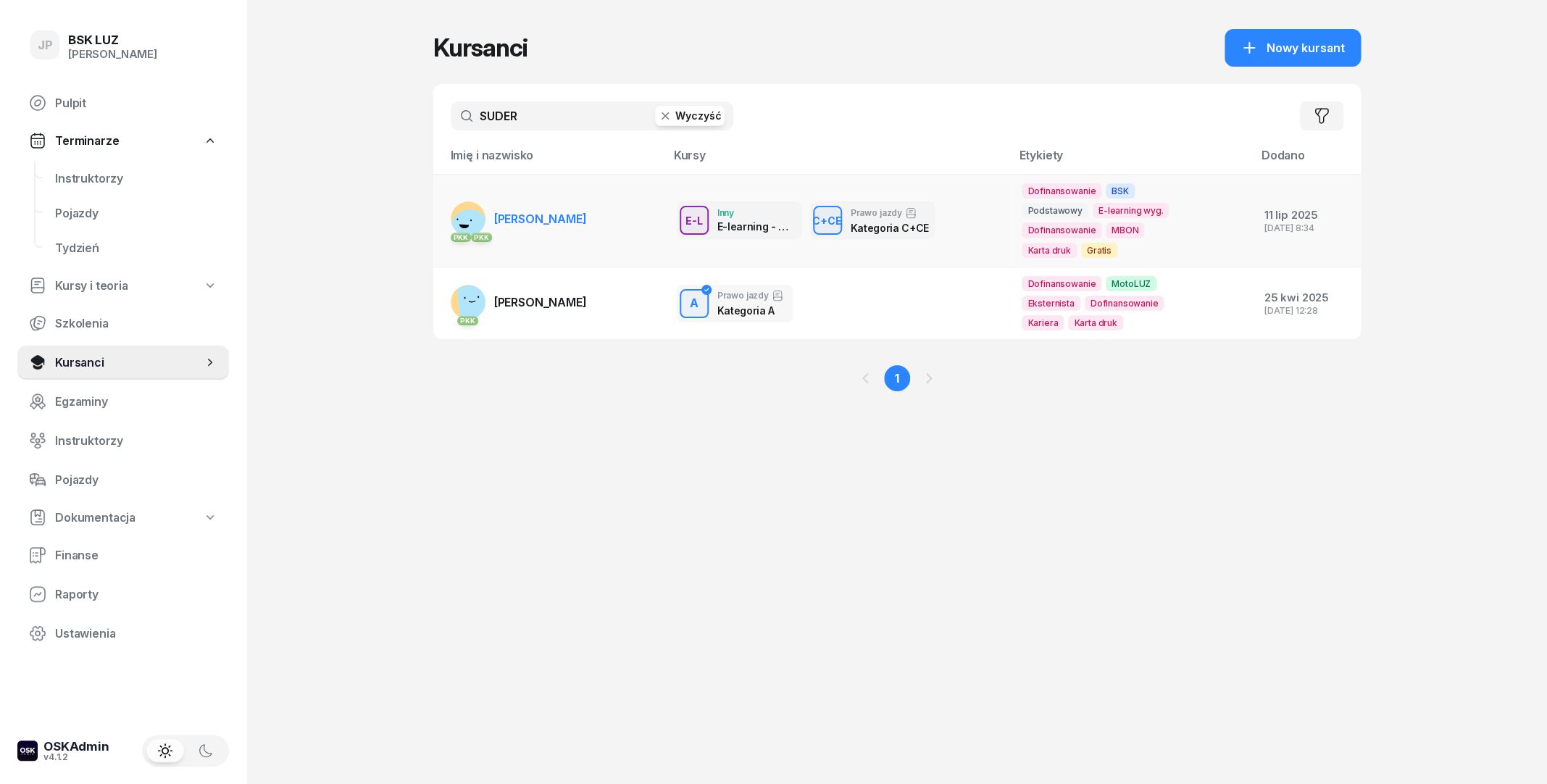
click at [556, 226] on span "MATEUSZ KRZYSZTOF SUDER" at bounding box center [540, 218] width 93 height 14
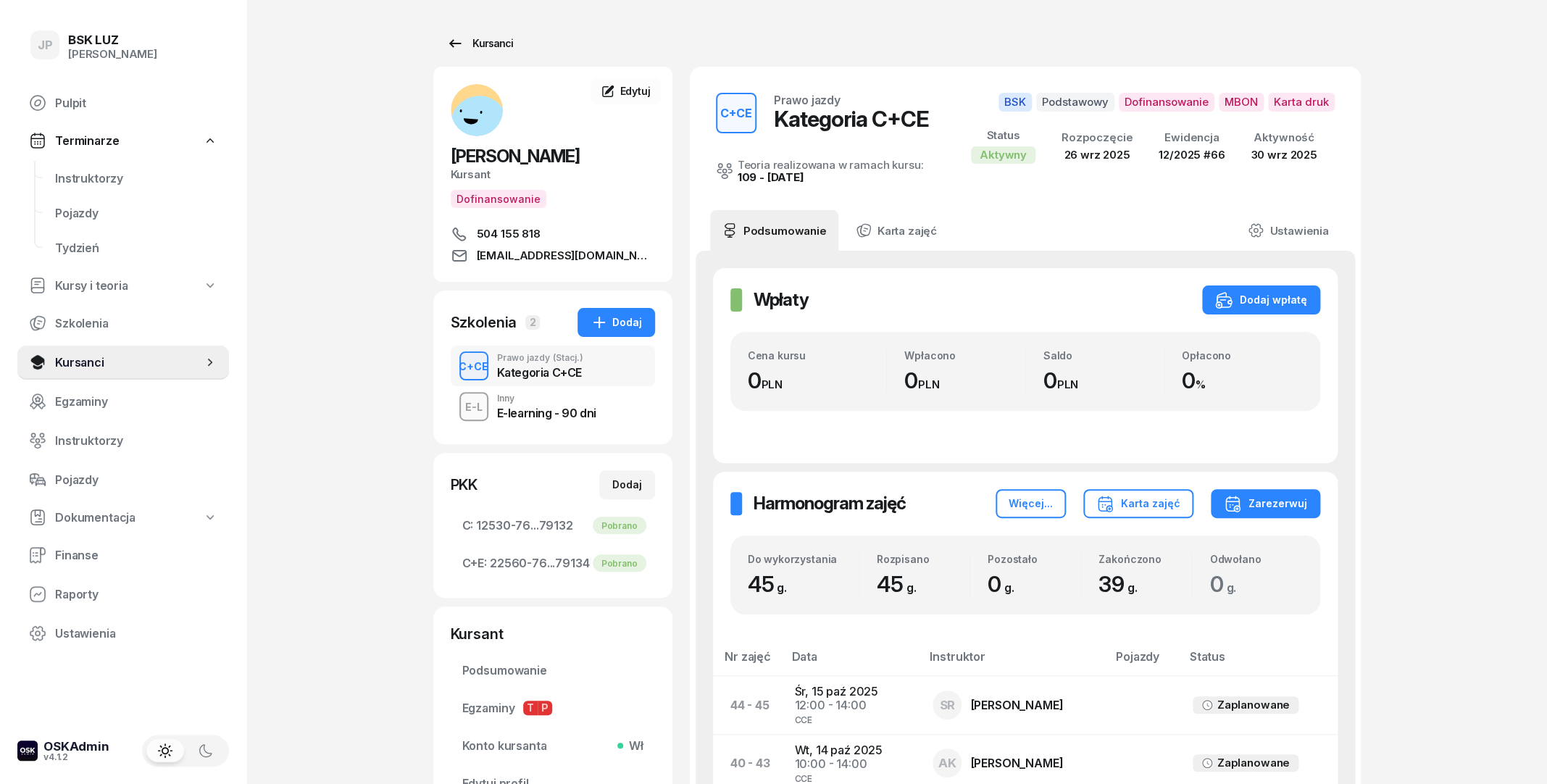
click at [447, 45] on icon at bounding box center [455, 43] width 17 height 17
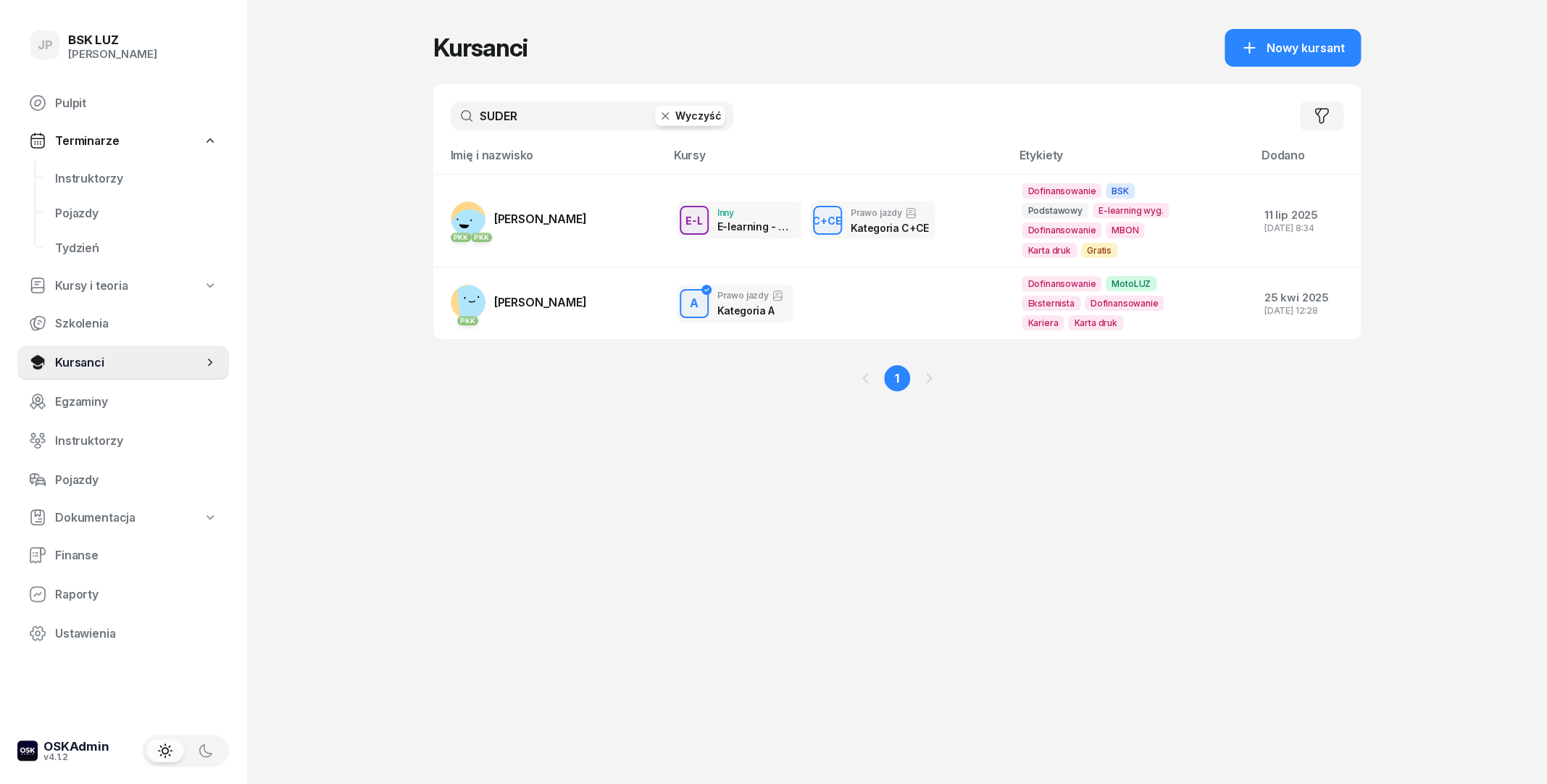
drag, startPoint x: 541, startPoint y: 119, endPoint x: 408, endPoint y: 116, distance: 133.0
click at [451, 116] on input "SUDER" at bounding box center [592, 116] width 282 height 29
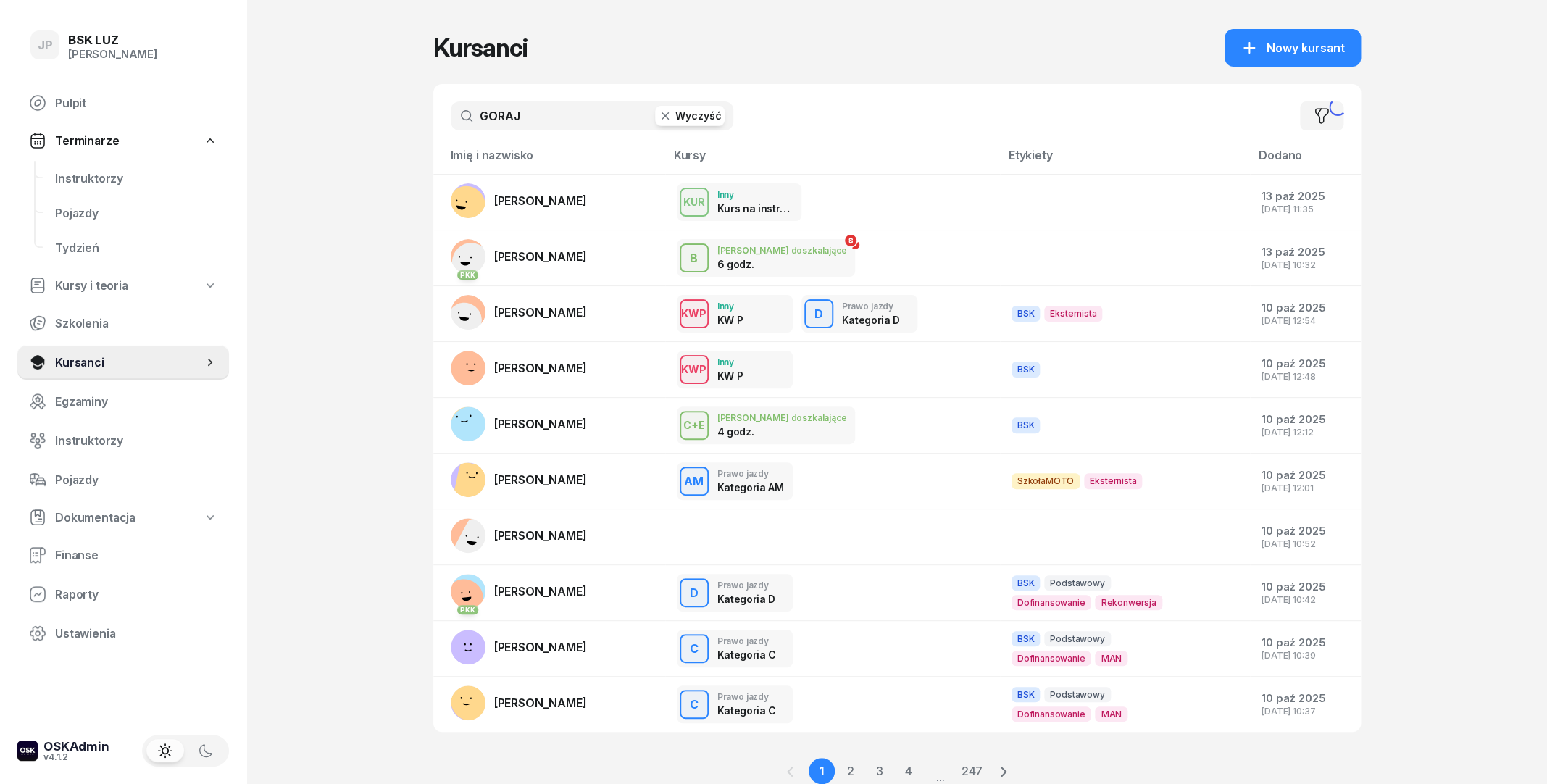
type input "GORAJ"
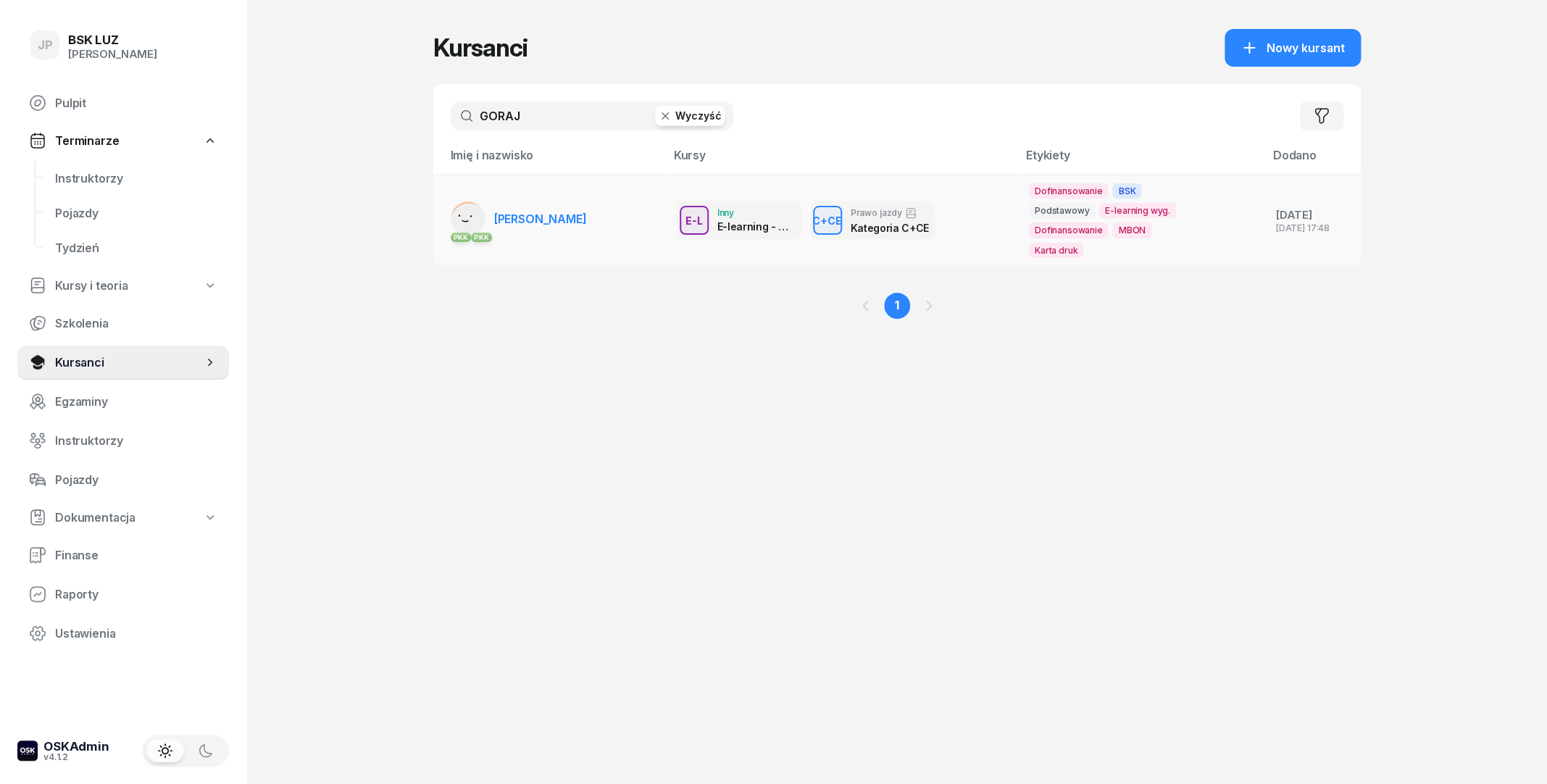
click at [552, 206] on link "PKK PKK DARIUSZ GORAJ" at bounding box center [519, 219] width 136 height 35
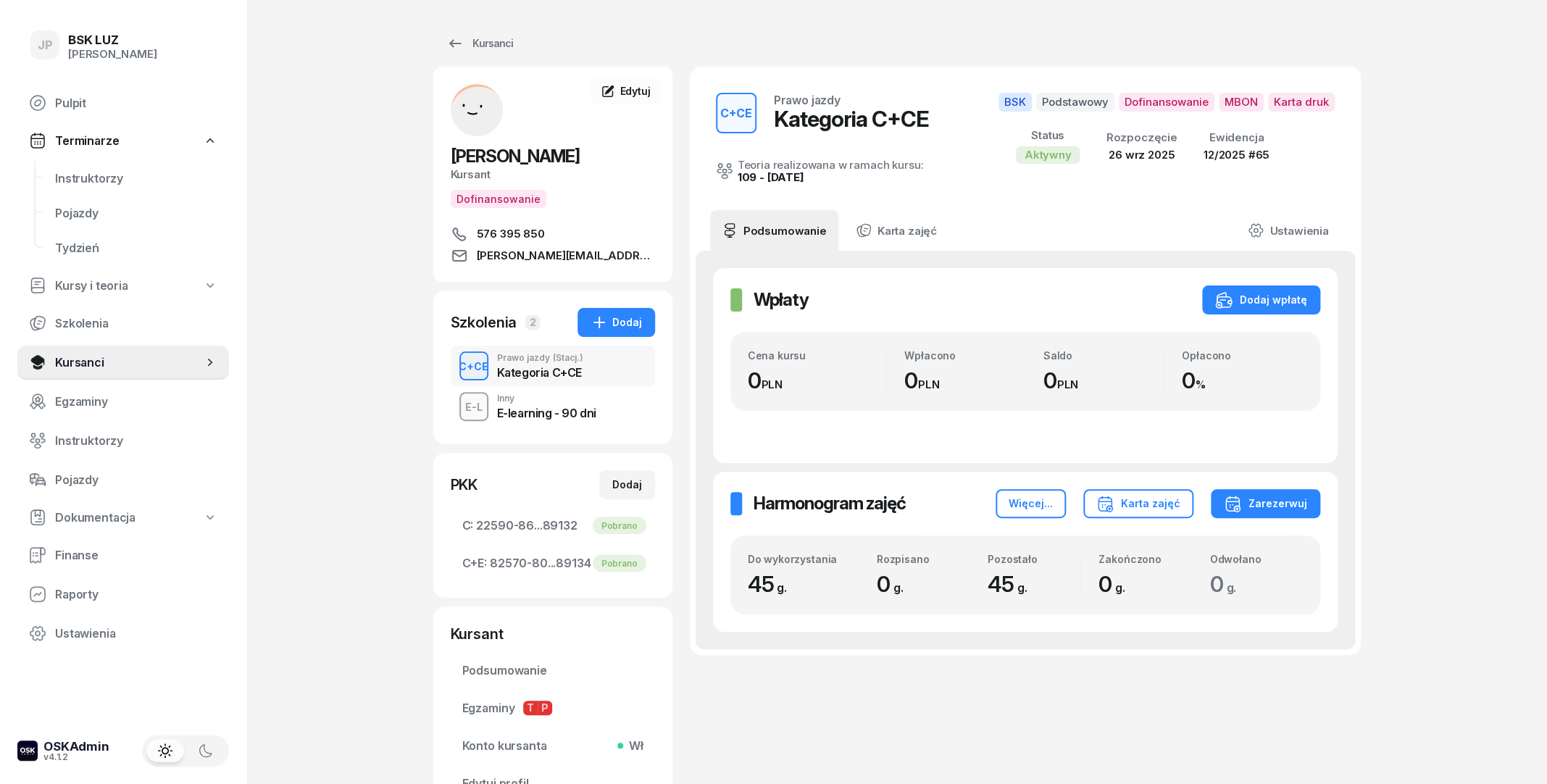
click at [528, 395] on div "Inny" at bounding box center [546, 398] width 99 height 9
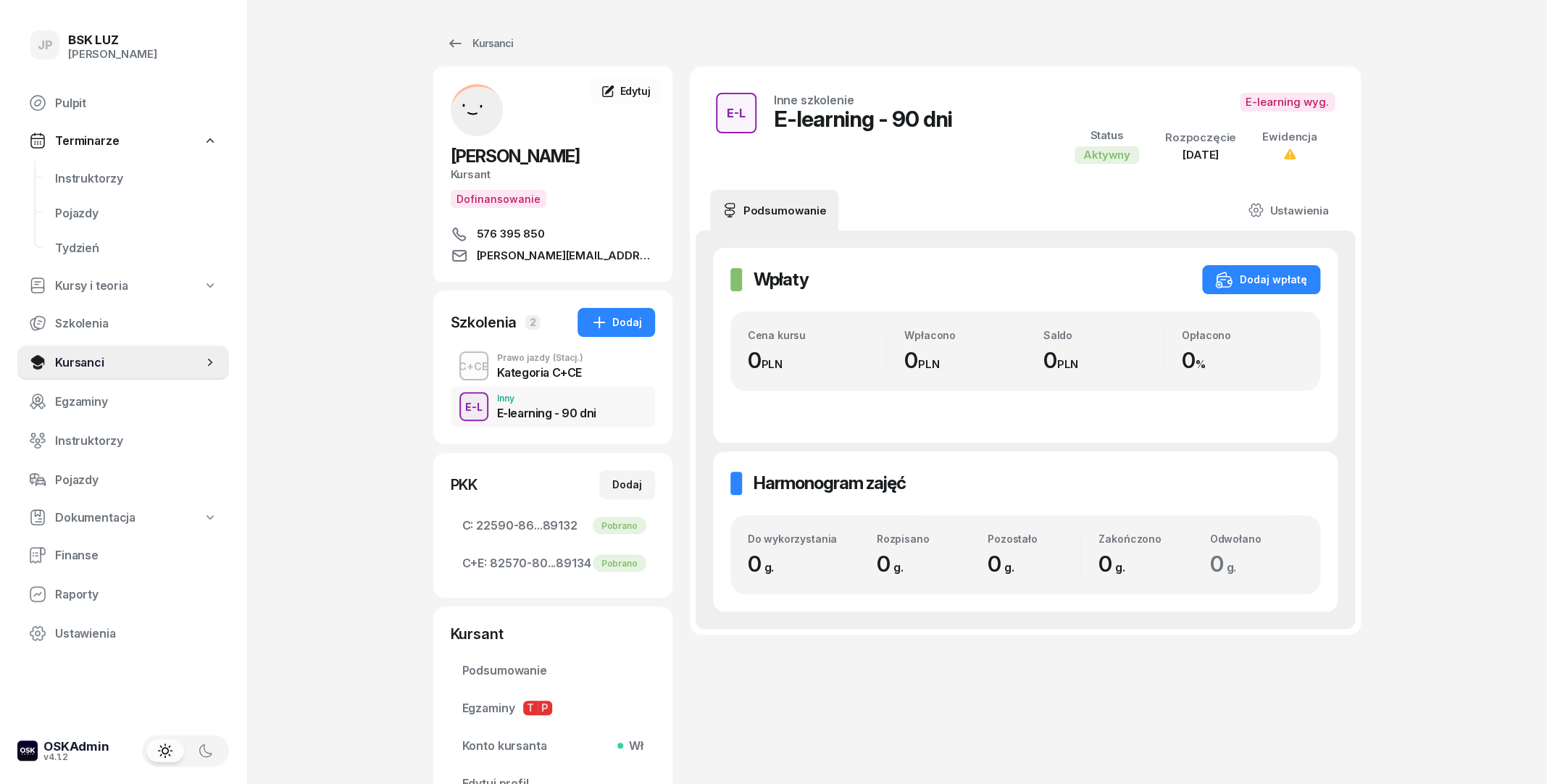
click at [523, 358] on div "Prawo jazdy (Stacj.)" at bounding box center [540, 357] width 86 height 9
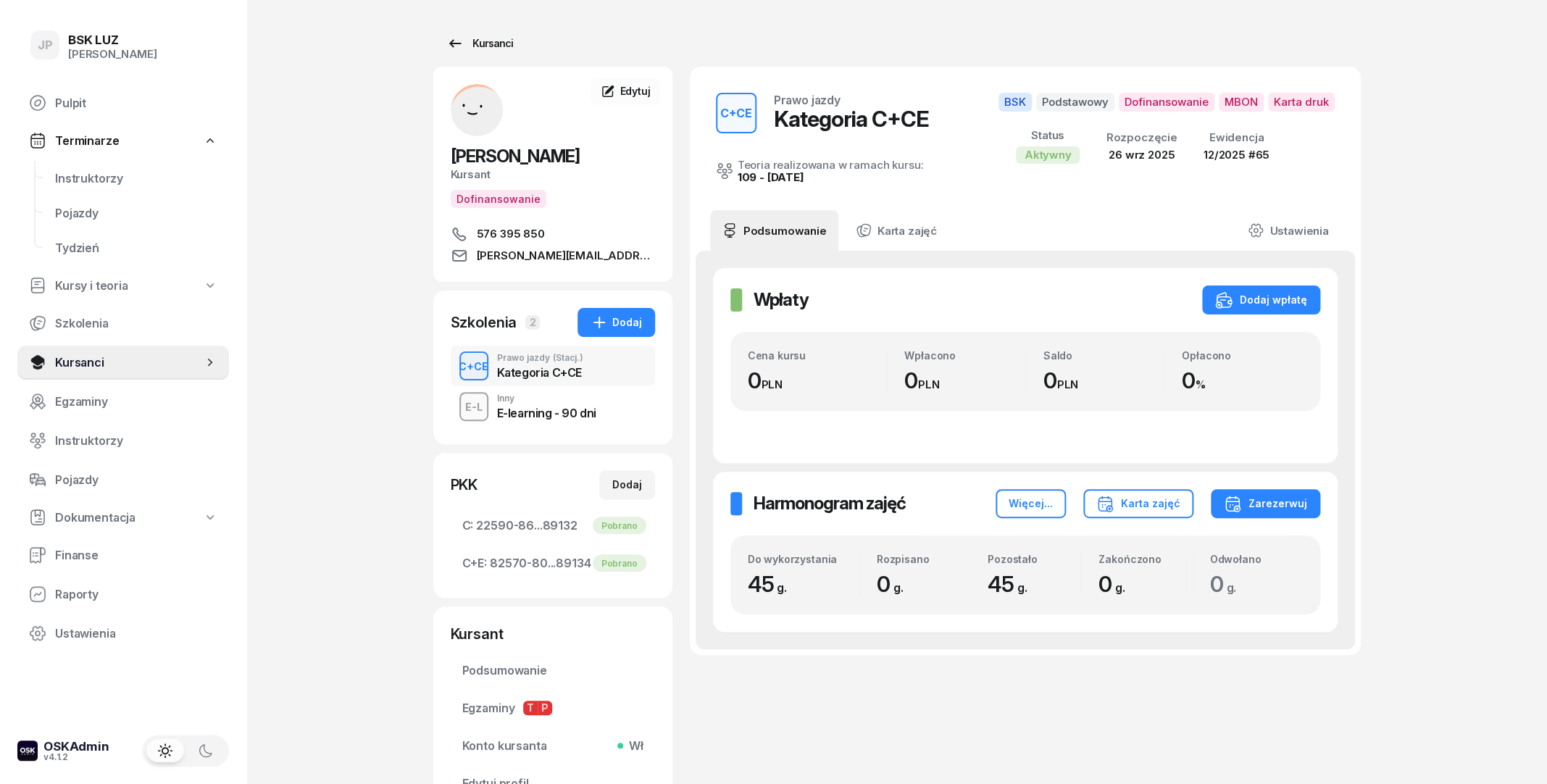
click at [479, 42] on div "Kursanci" at bounding box center [479, 43] width 66 height 17
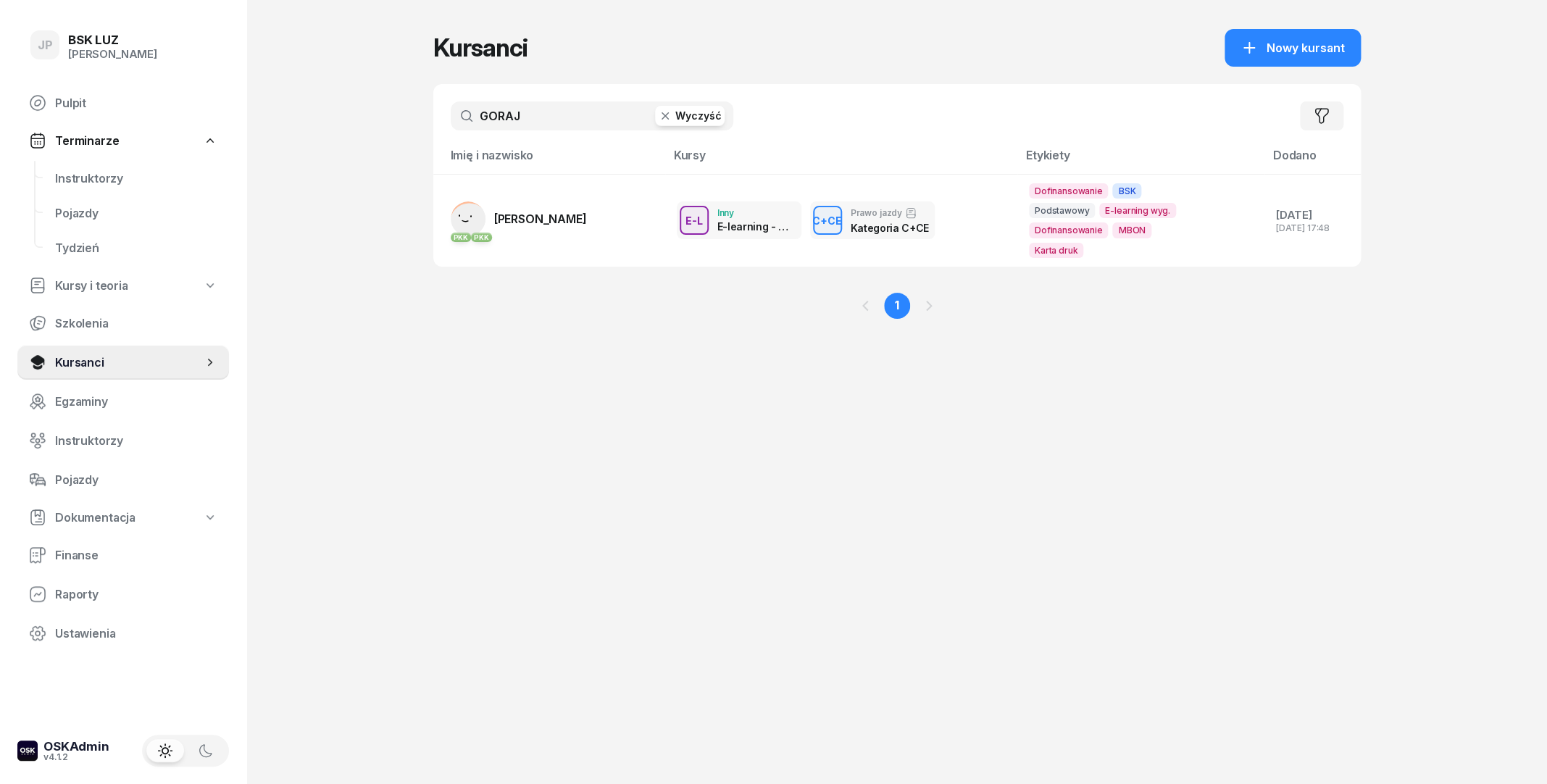
click at [693, 112] on button "Wyczyść" at bounding box center [690, 115] width 69 height 20
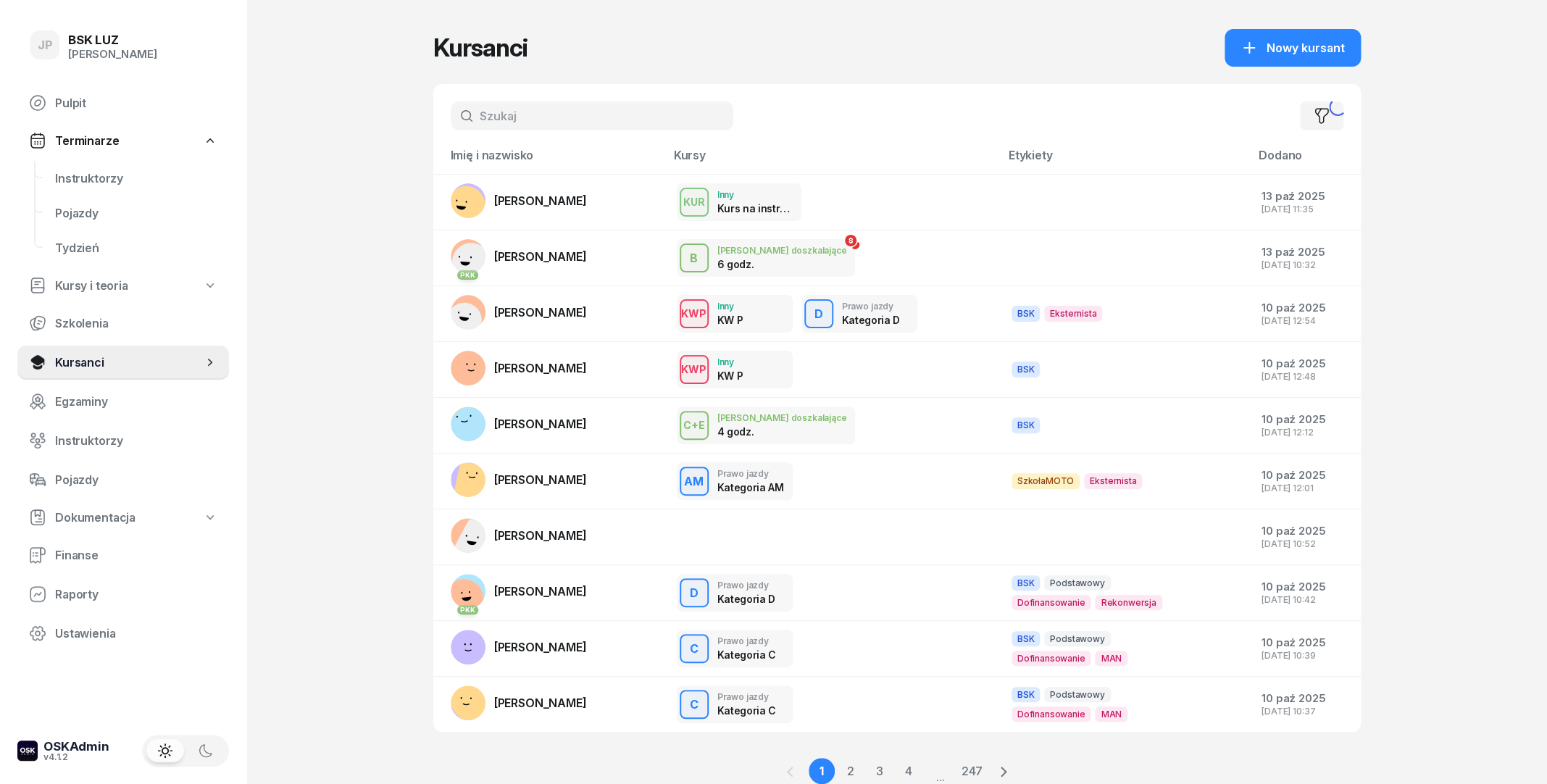
click at [602, 113] on input "text" at bounding box center [592, 116] width 282 height 29
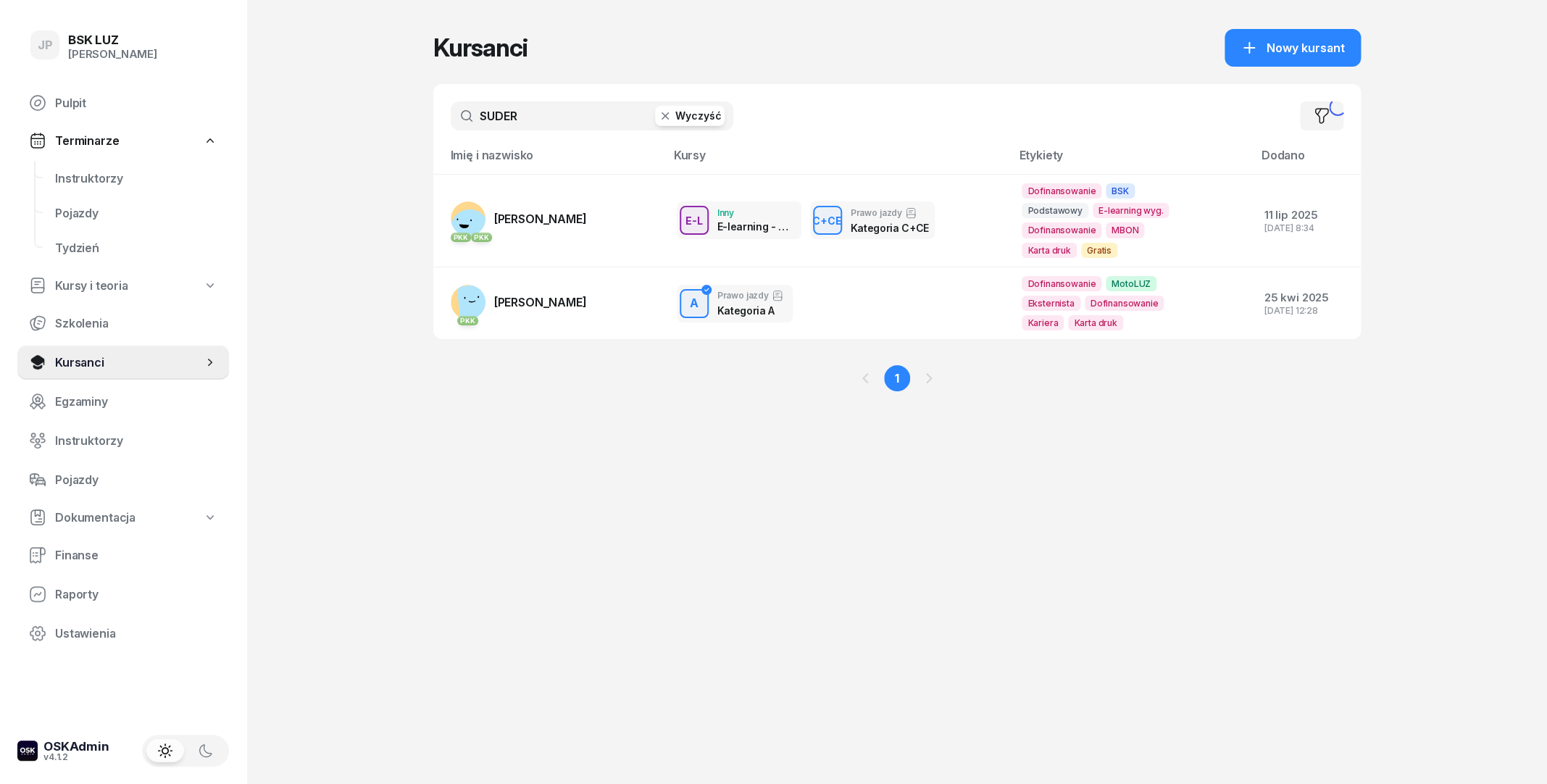
type input "SUDER"
click at [587, 207] on link "PKK PKK MATEUSZ KRZYSZTOF SUDER" at bounding box center [519, 219] width 136 height 35
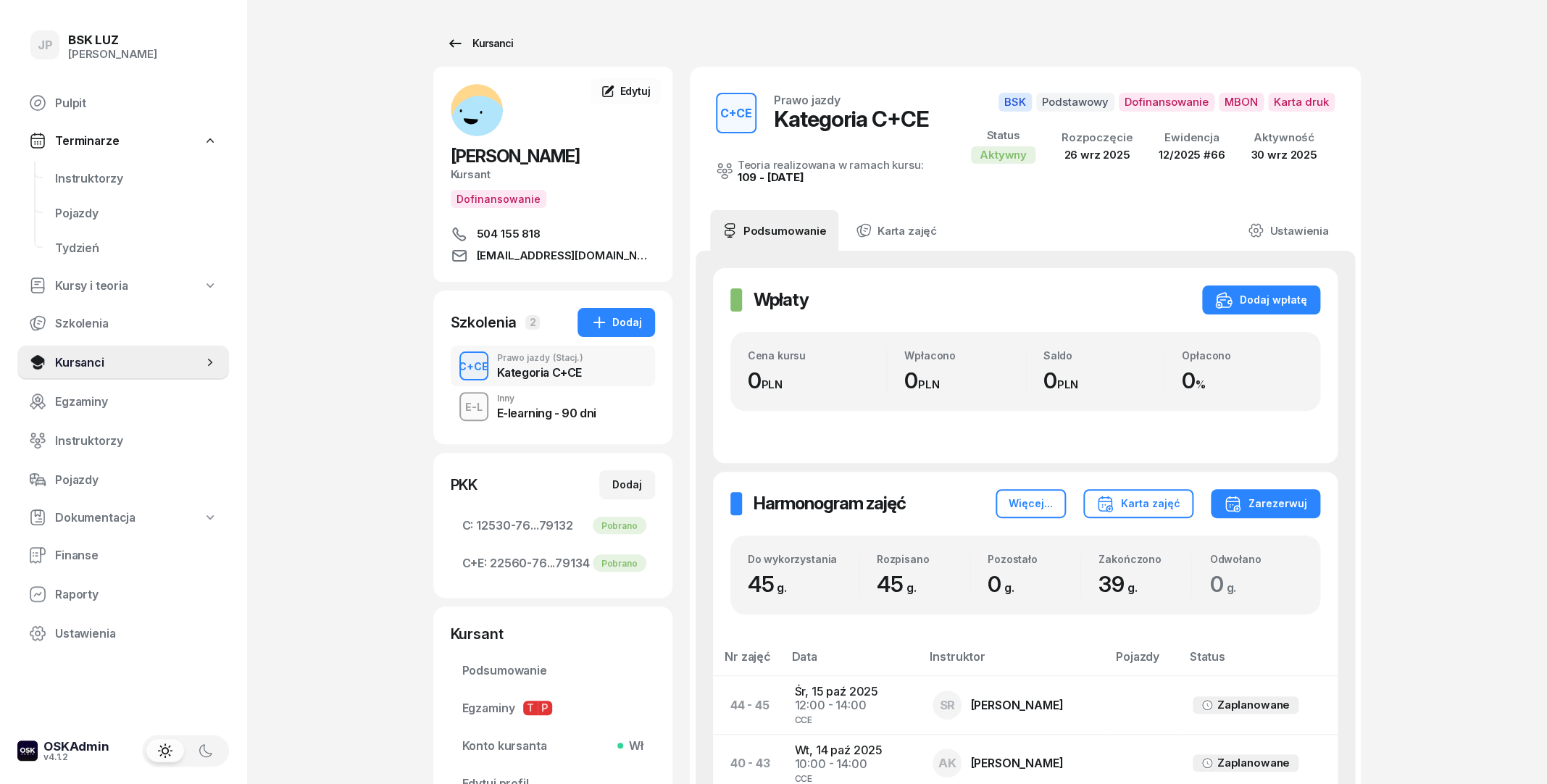
click at [467, 52] on link "Kursanci" at bounding box center [479, 43] width 93 height 29
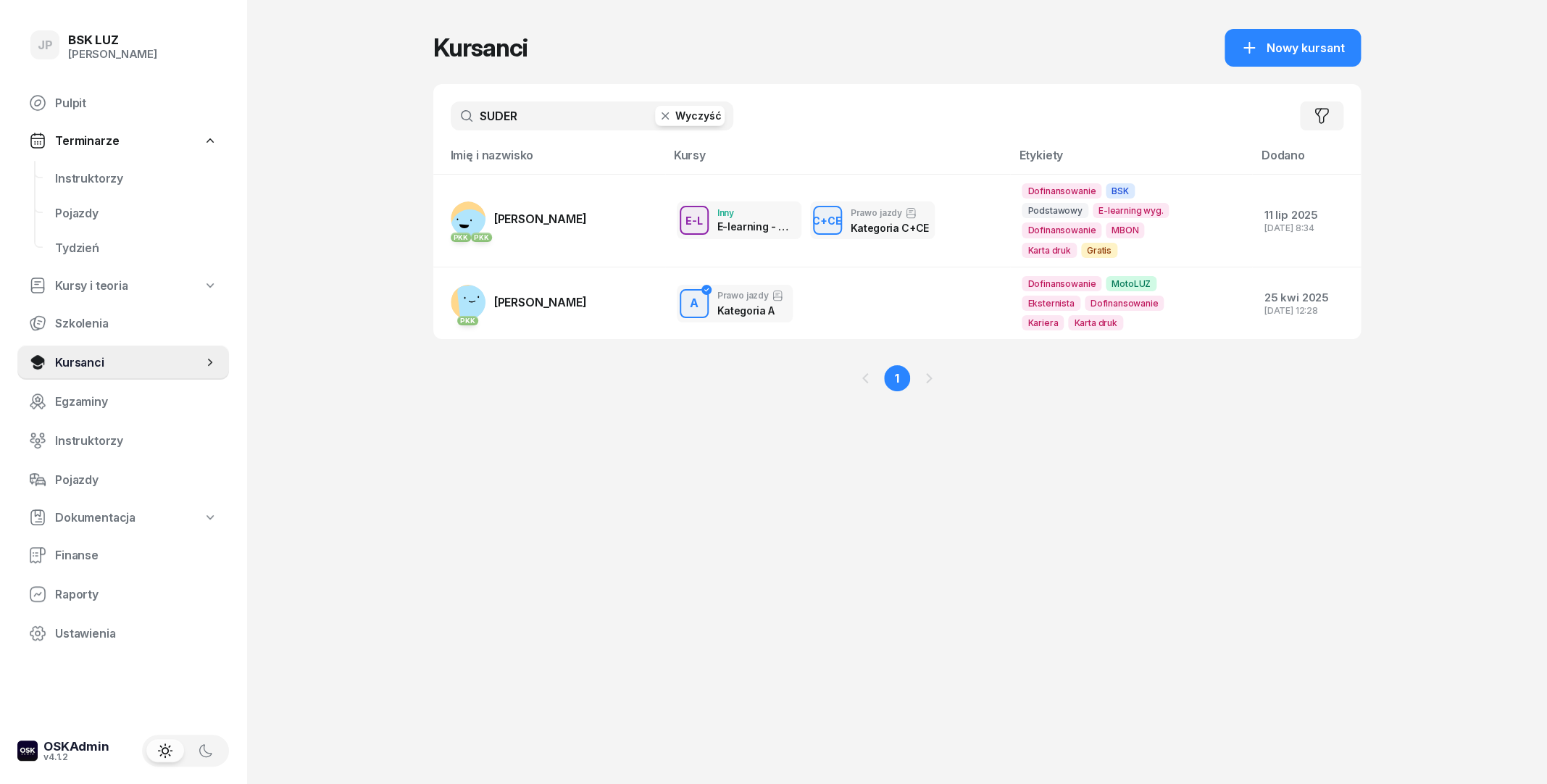
click at [678, 117] on button "Wyczyść" at bounding box center [690, 115] width 69 height 20
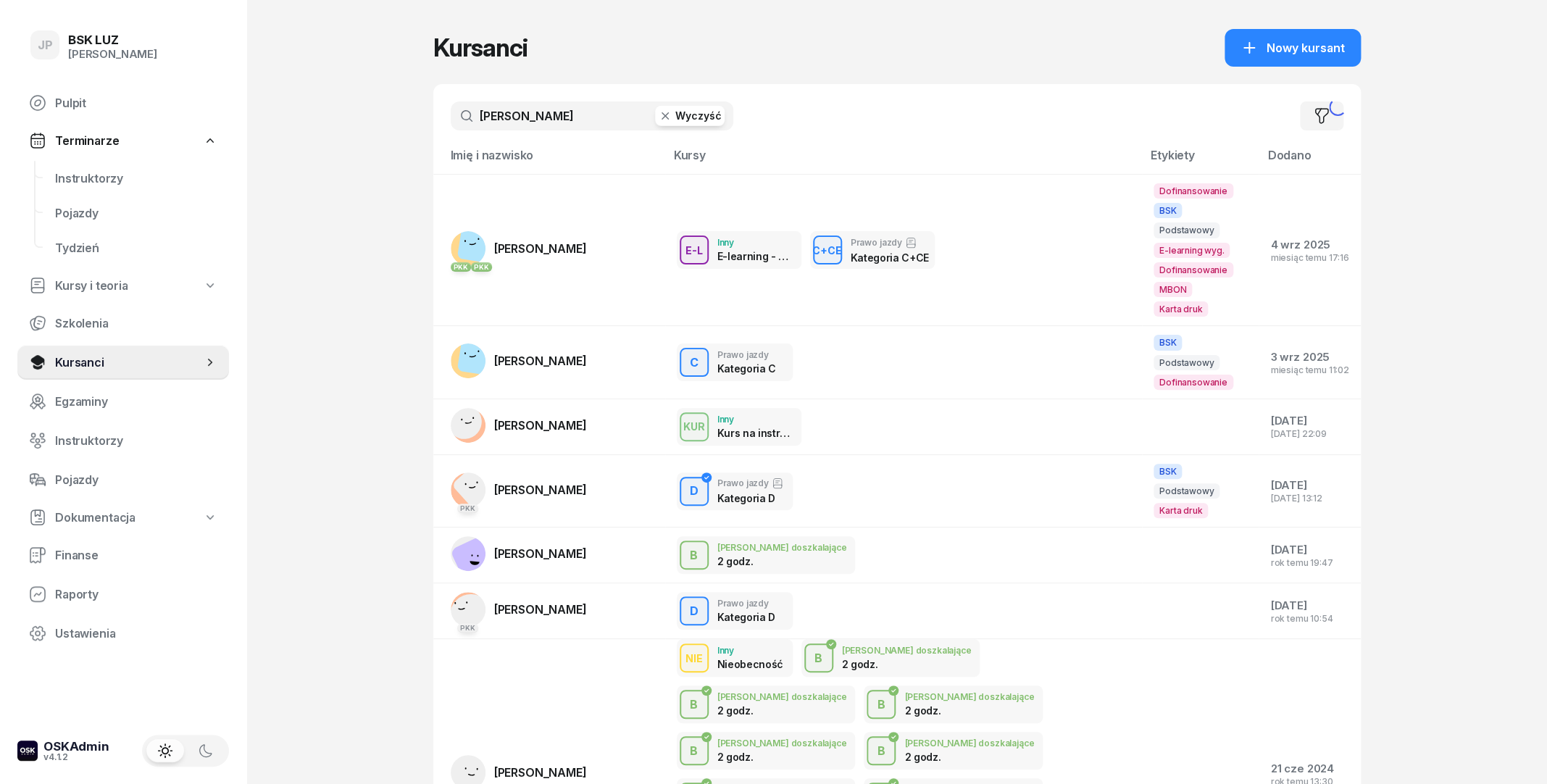
type input "WOŹNIAK"
click at [605, 226] on td "PKK PKK RAFAŁ WOŹNIAK" at bounding box center [549, 251] width 232 height 152
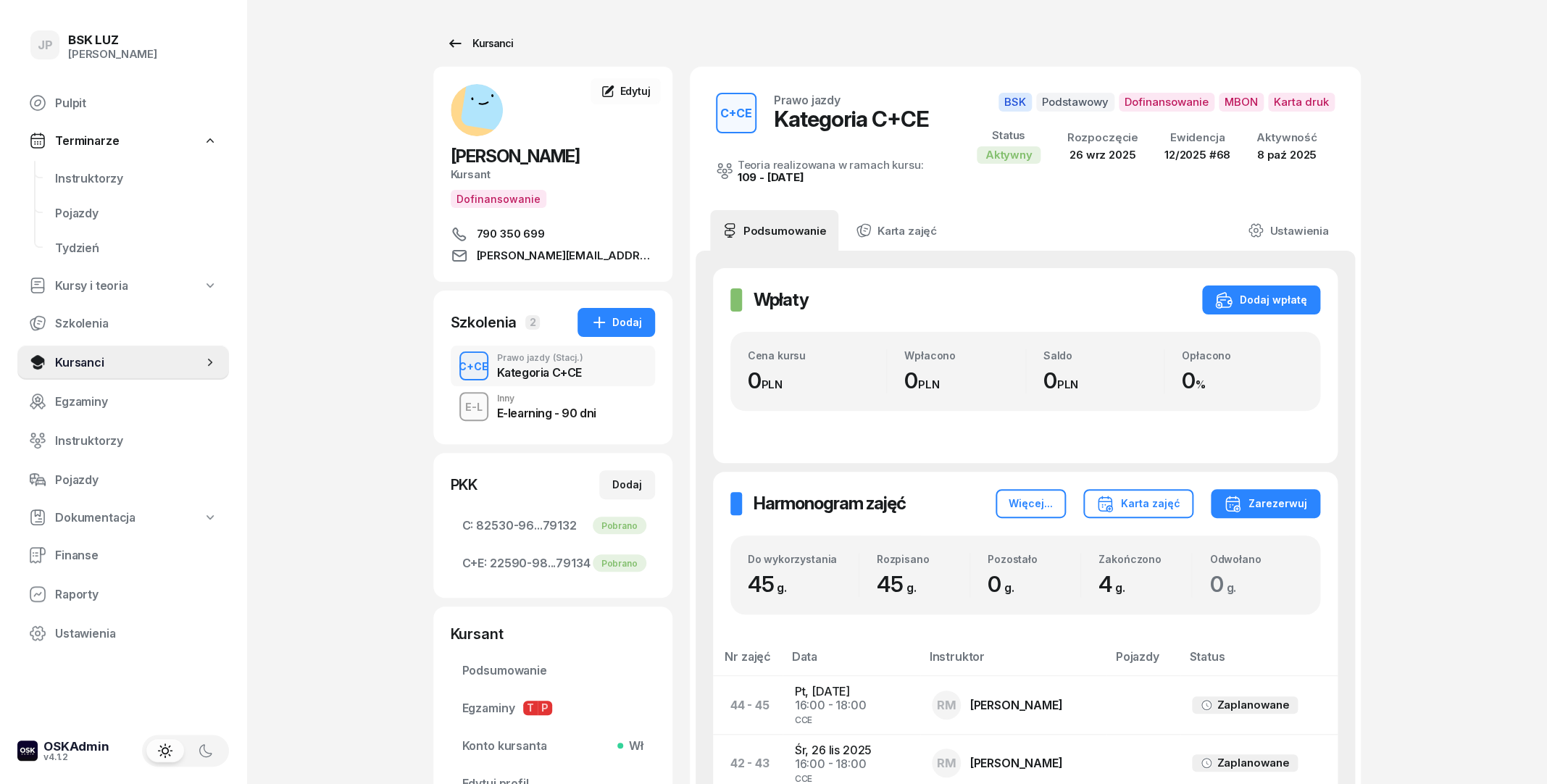
click at [456, 46] on icon at bounding box center [455, 43] width 17 height 17
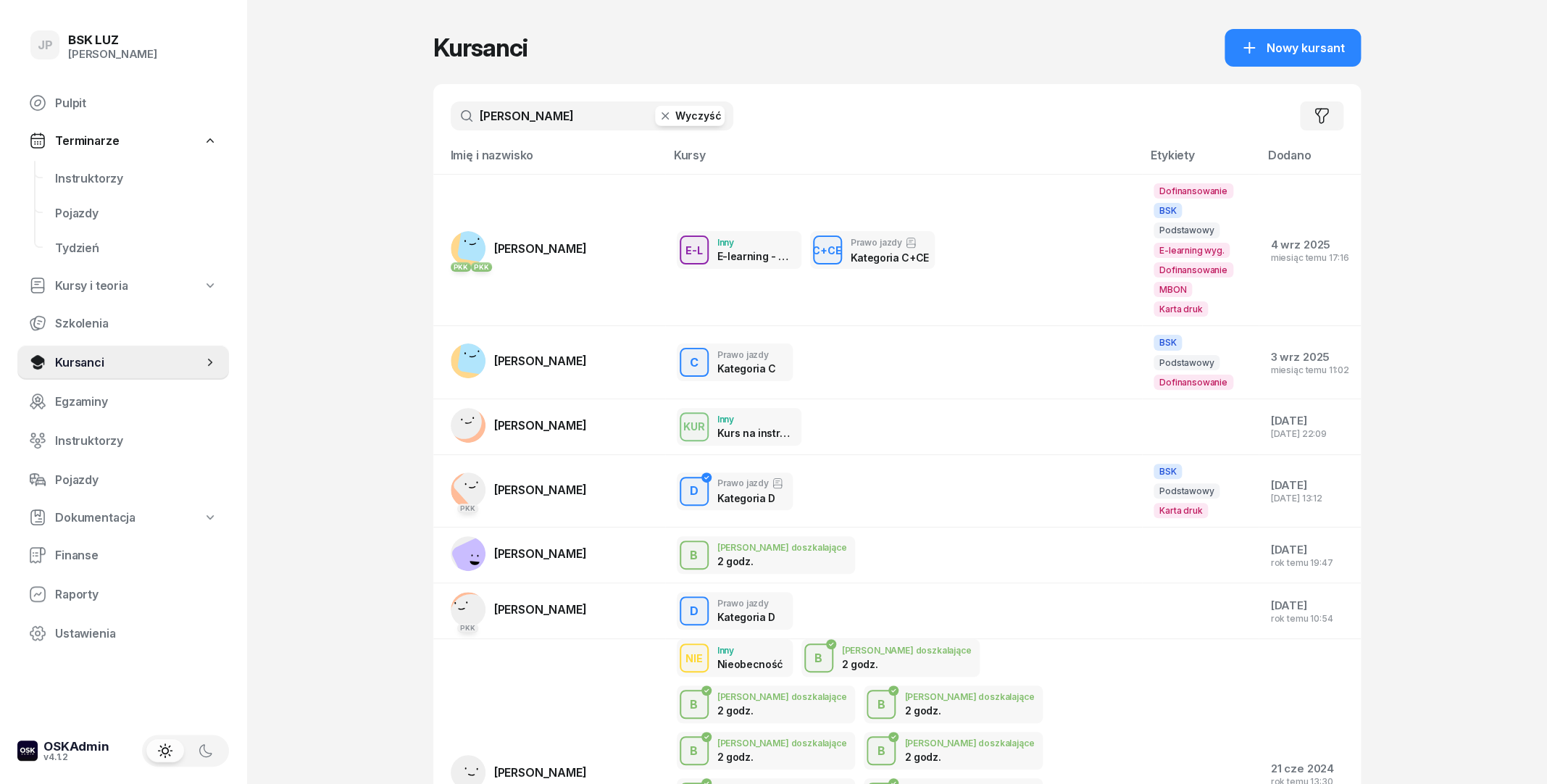
click at [682, 110] on button "Wyczyść" at bounding box center [690, 115] width 69 height 20
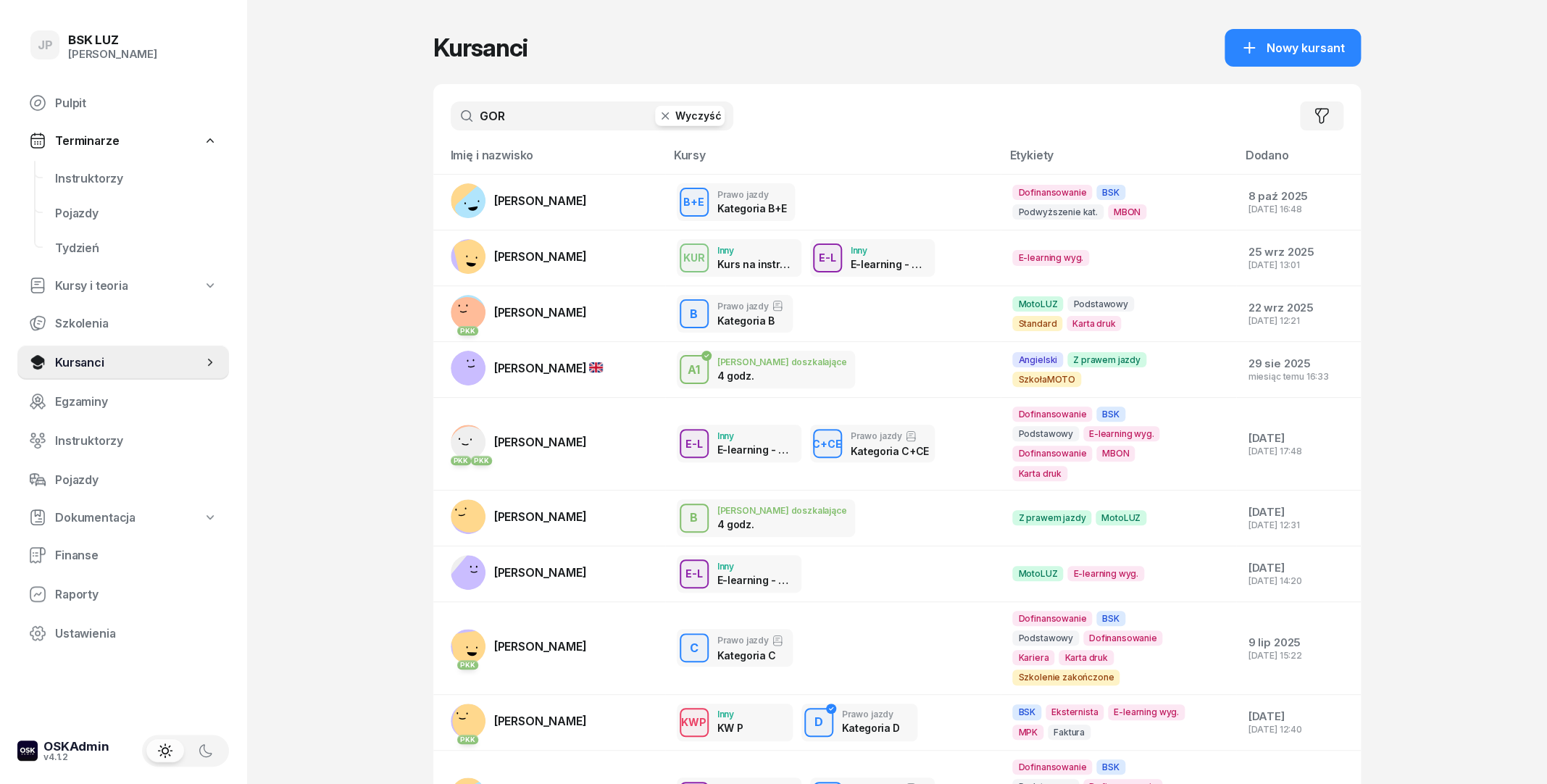
type input "GOR"
click at [672, 110] on icon "button" at bounding box center [665, 115] width 14 height 14
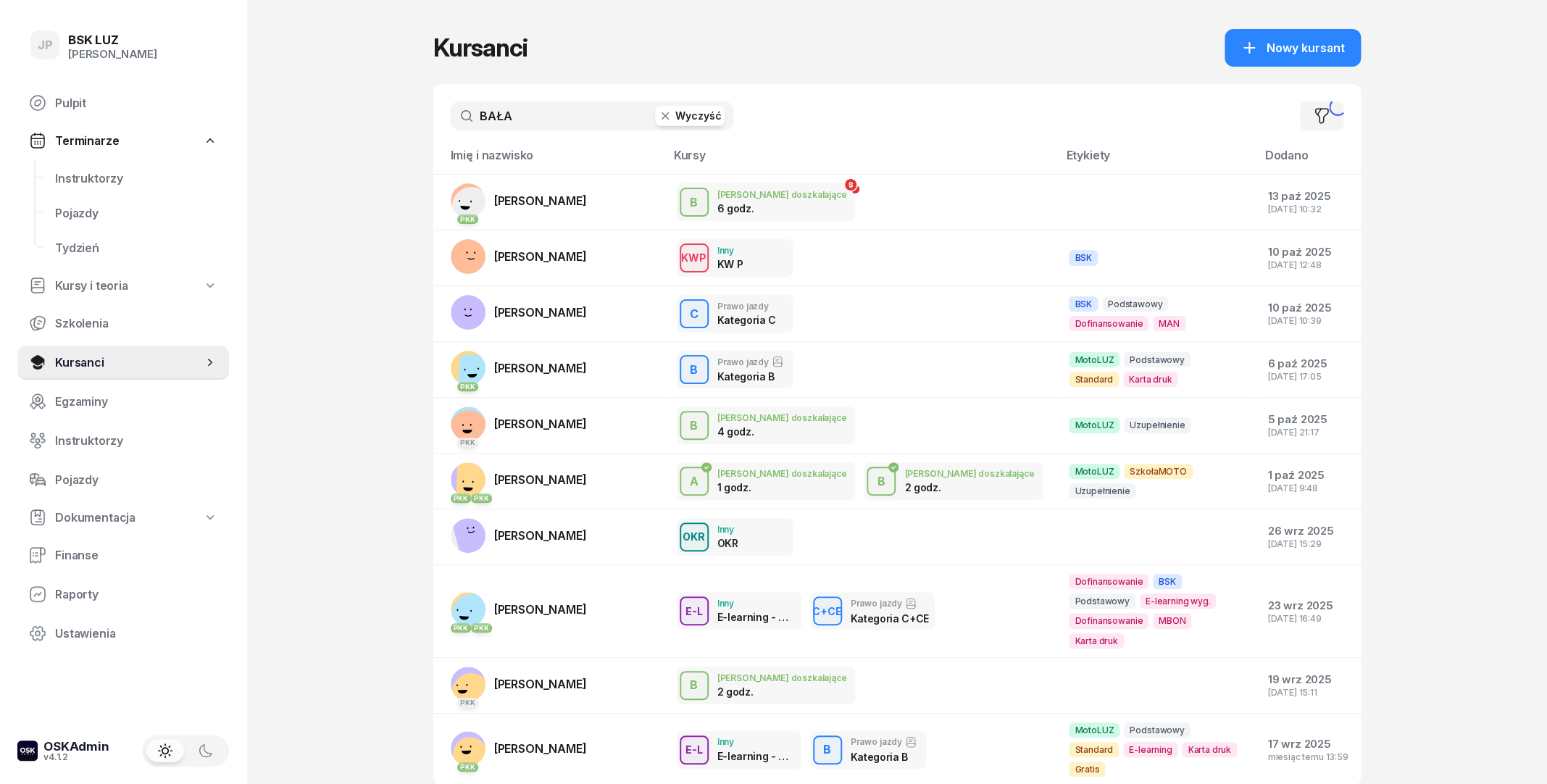
type input "BAŁA"
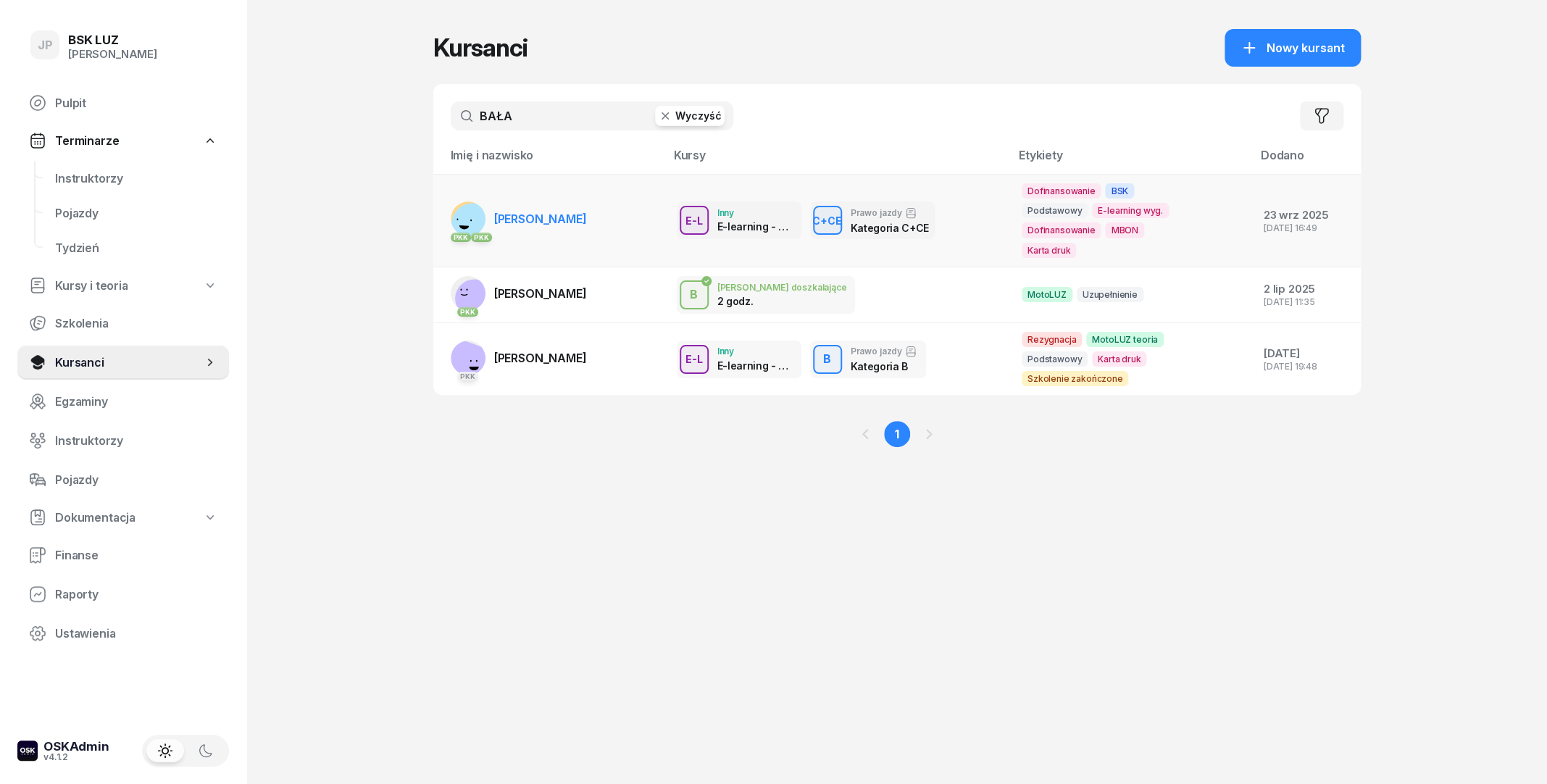
click at [572, 210] on link "PKK PKK SŁAWOMIR BAŁA" at bounding box center [519, 219] width 136 height 35
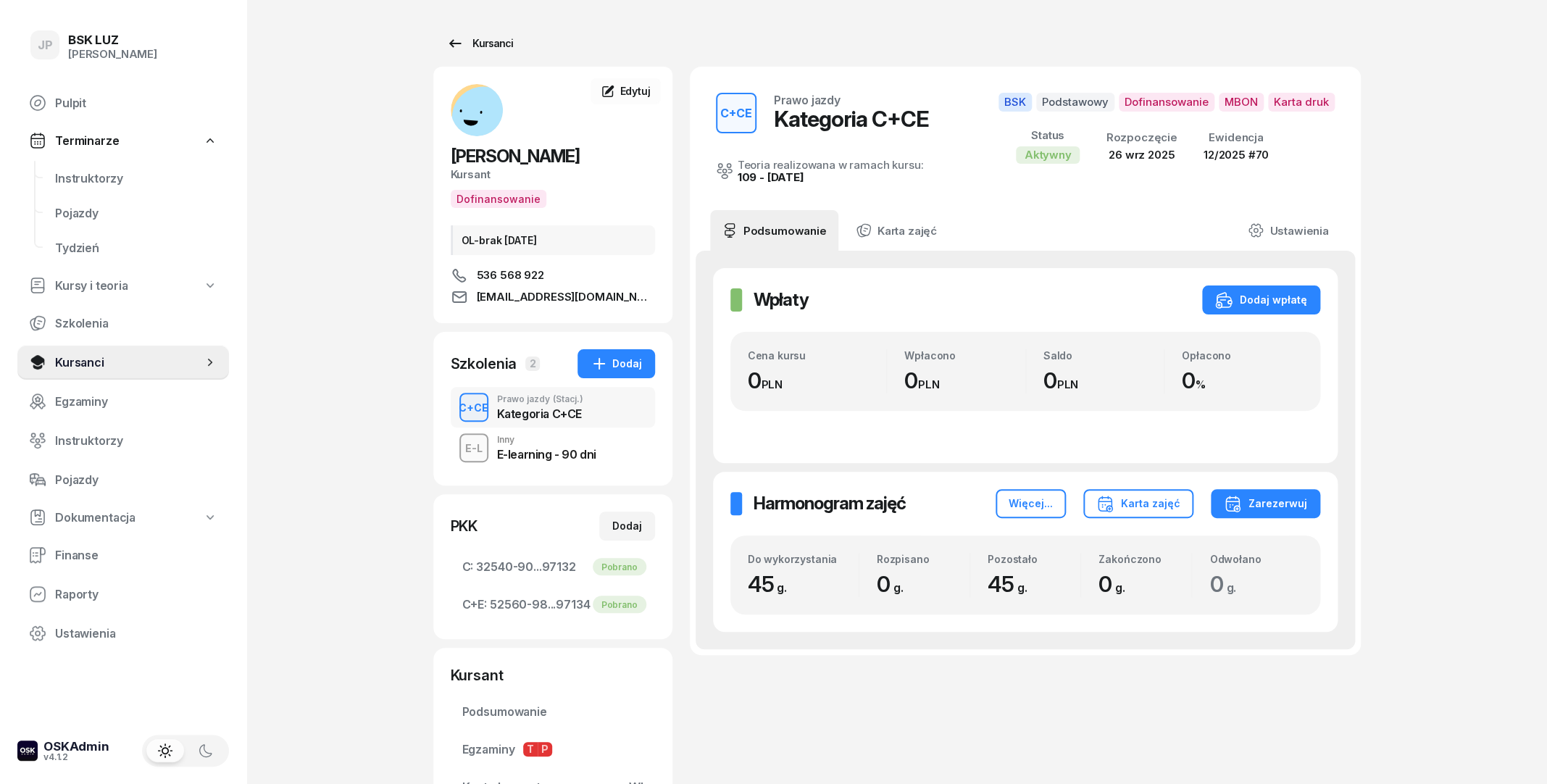
click at [488, 43] on div "Kursanci" at bounding box center [479, 43] width 66 height 17
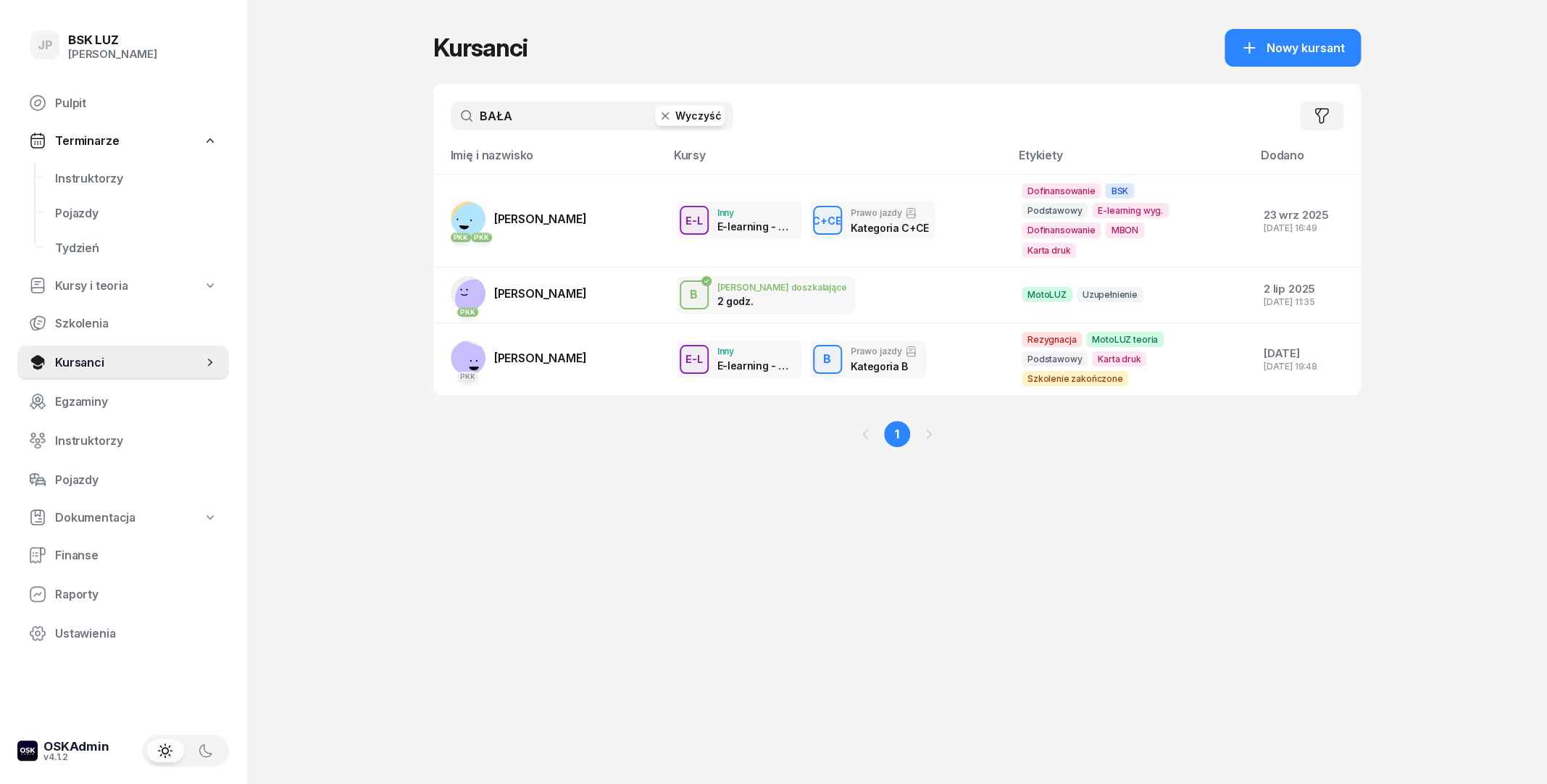
click at [709, 116] on button "Wyczyść" at bounding box center [690, 115] width 69 height 20
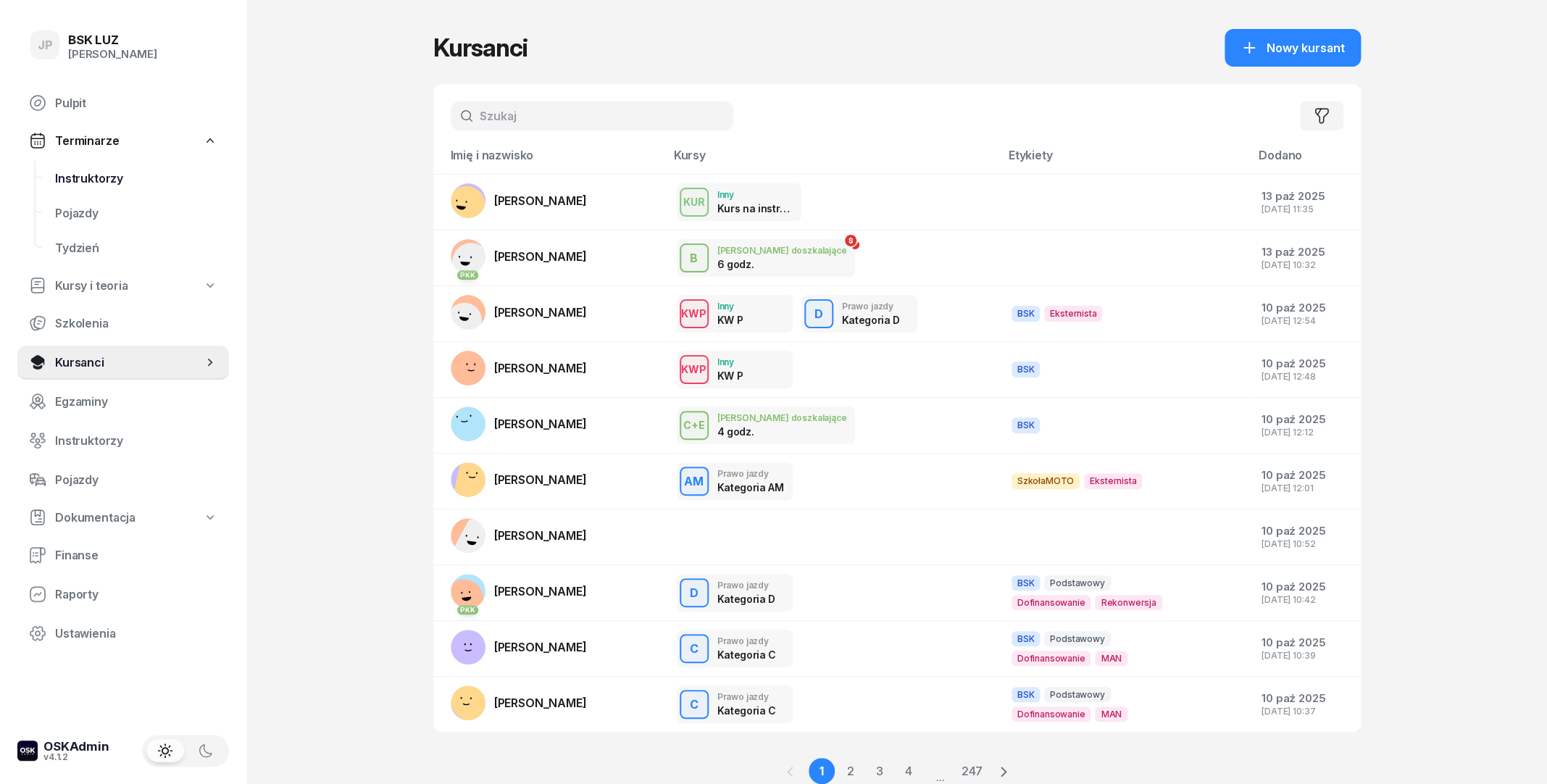
click at [63, 164] on link "Instruktorzy" at bounding box center [135, 178] width 185 height 35
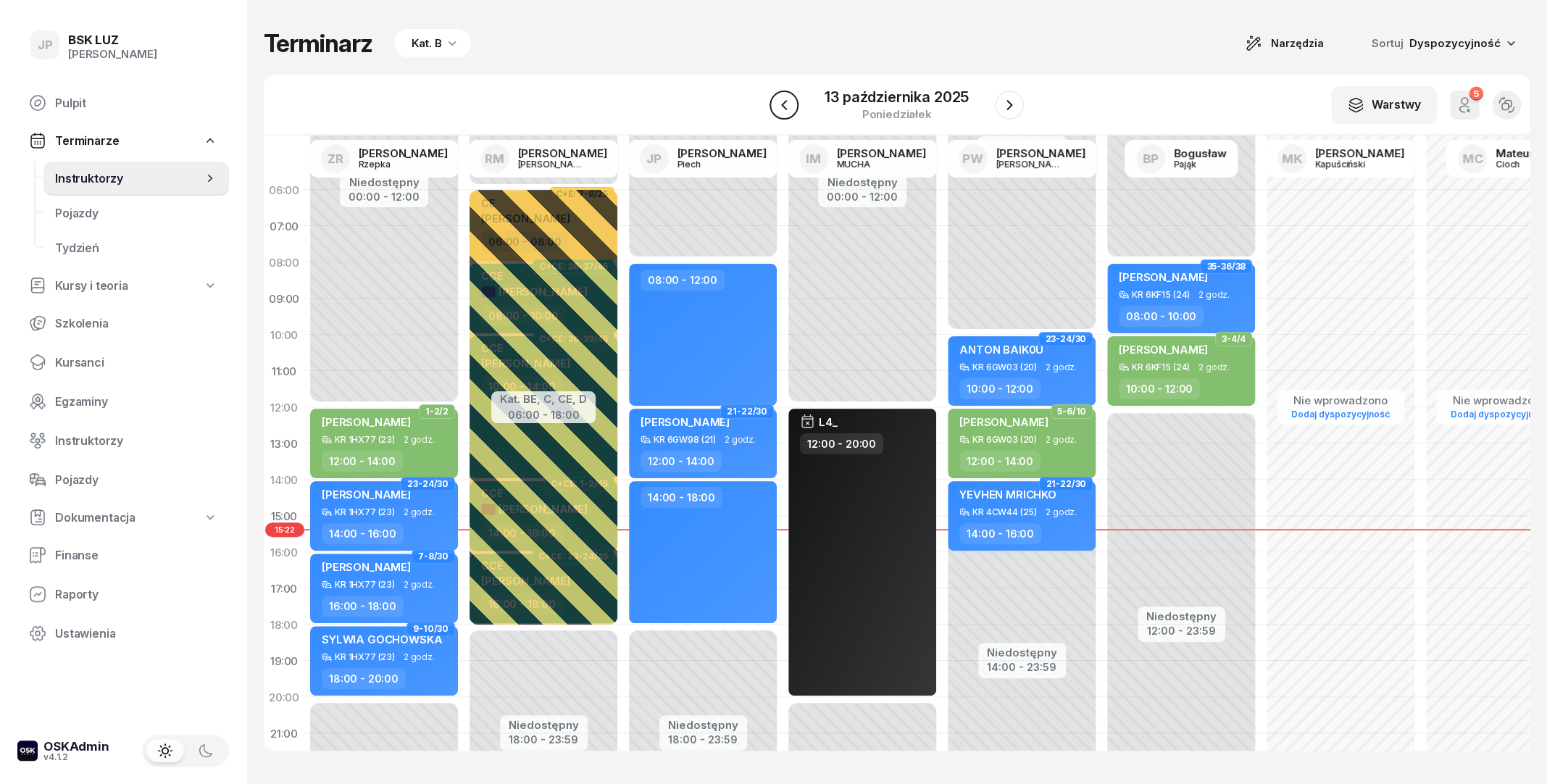
click at [791, 104] on icon "button" at bounding box center [784, 105] width 17 height 17
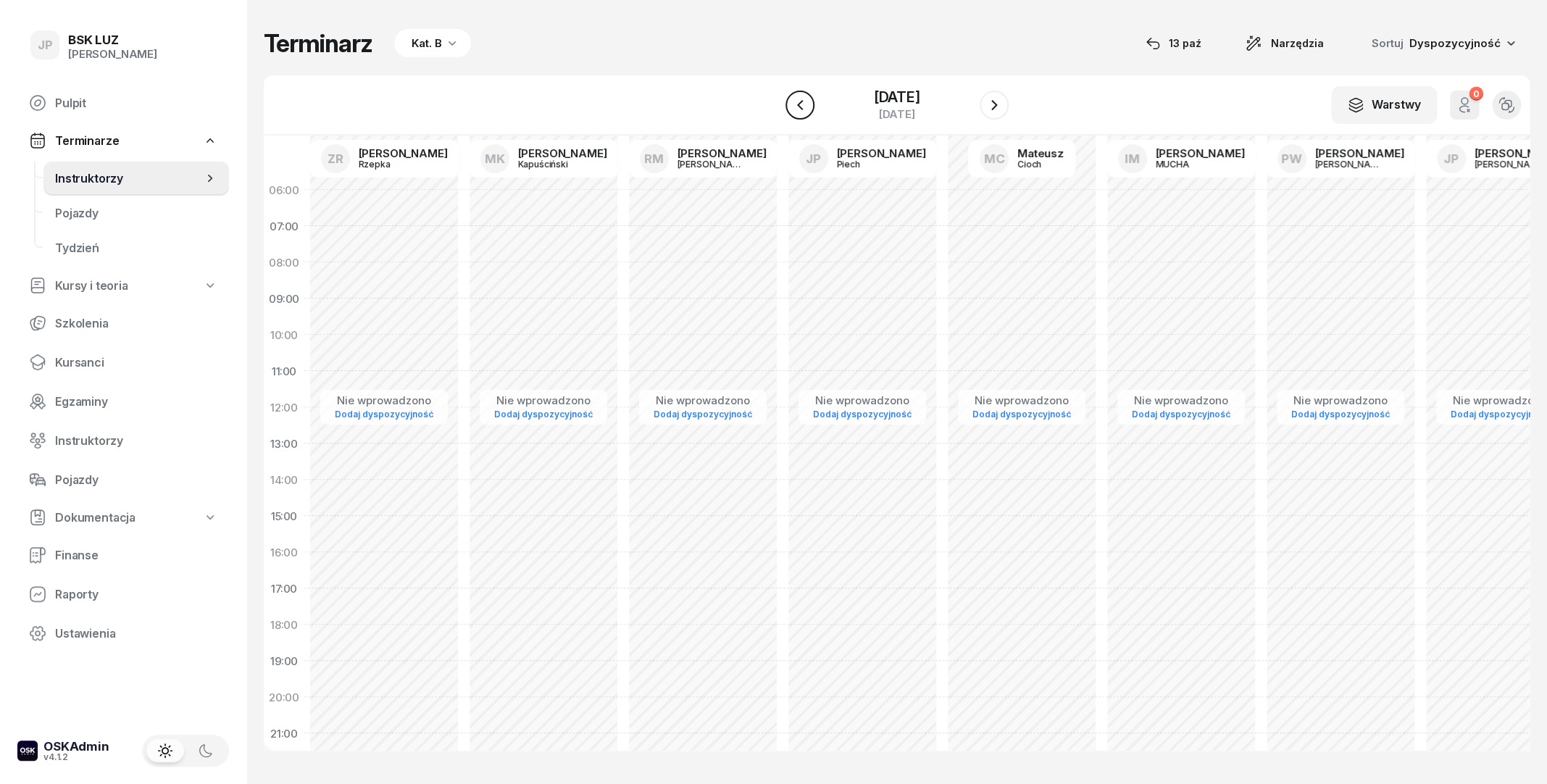
click at [792, 104] on icon "button" at bounding box center [800, 105] width 17 height 17
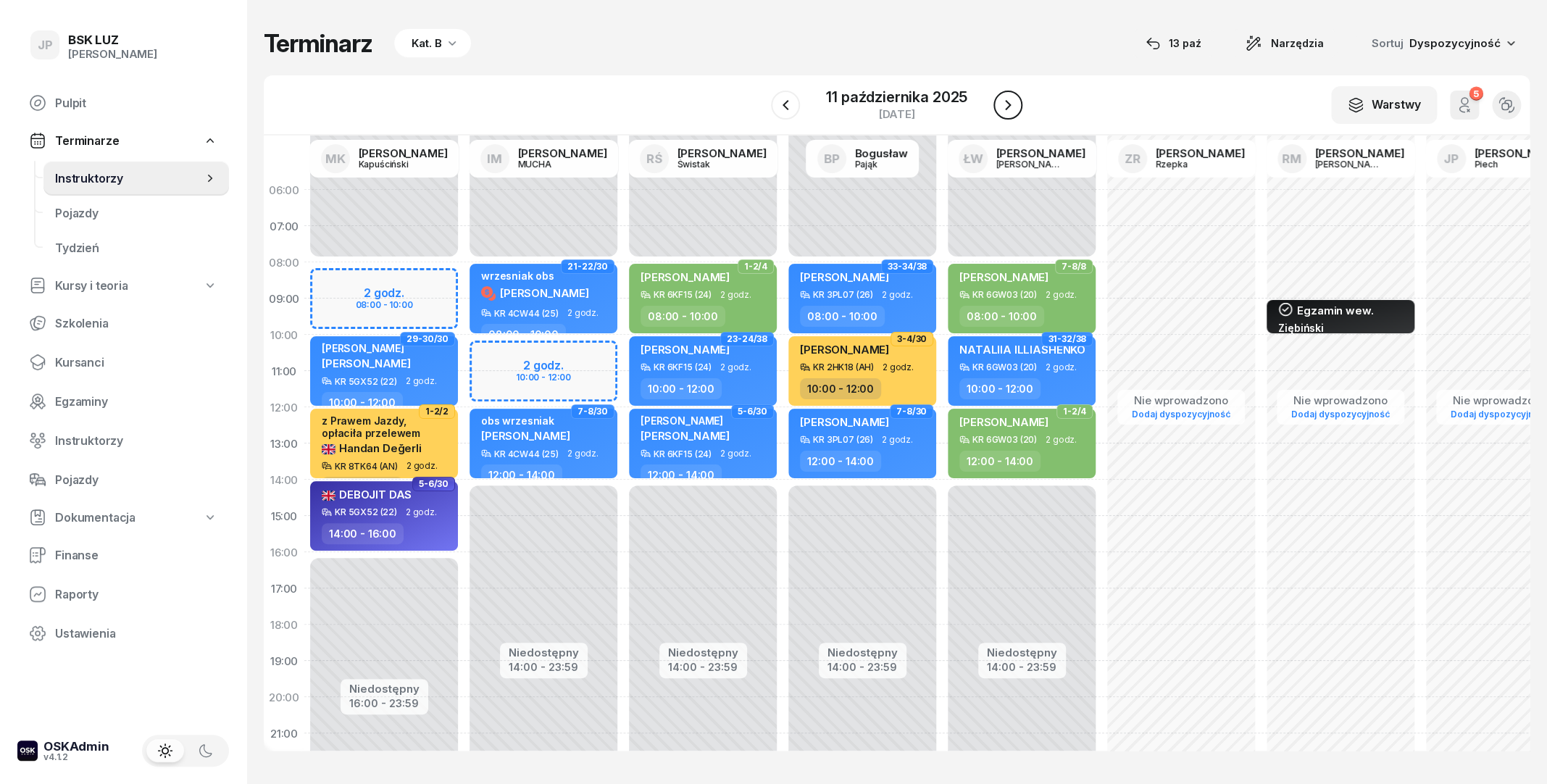
click at [1008, 100] on icon "button" at bounding box center [1008, 105] width 17 height 17
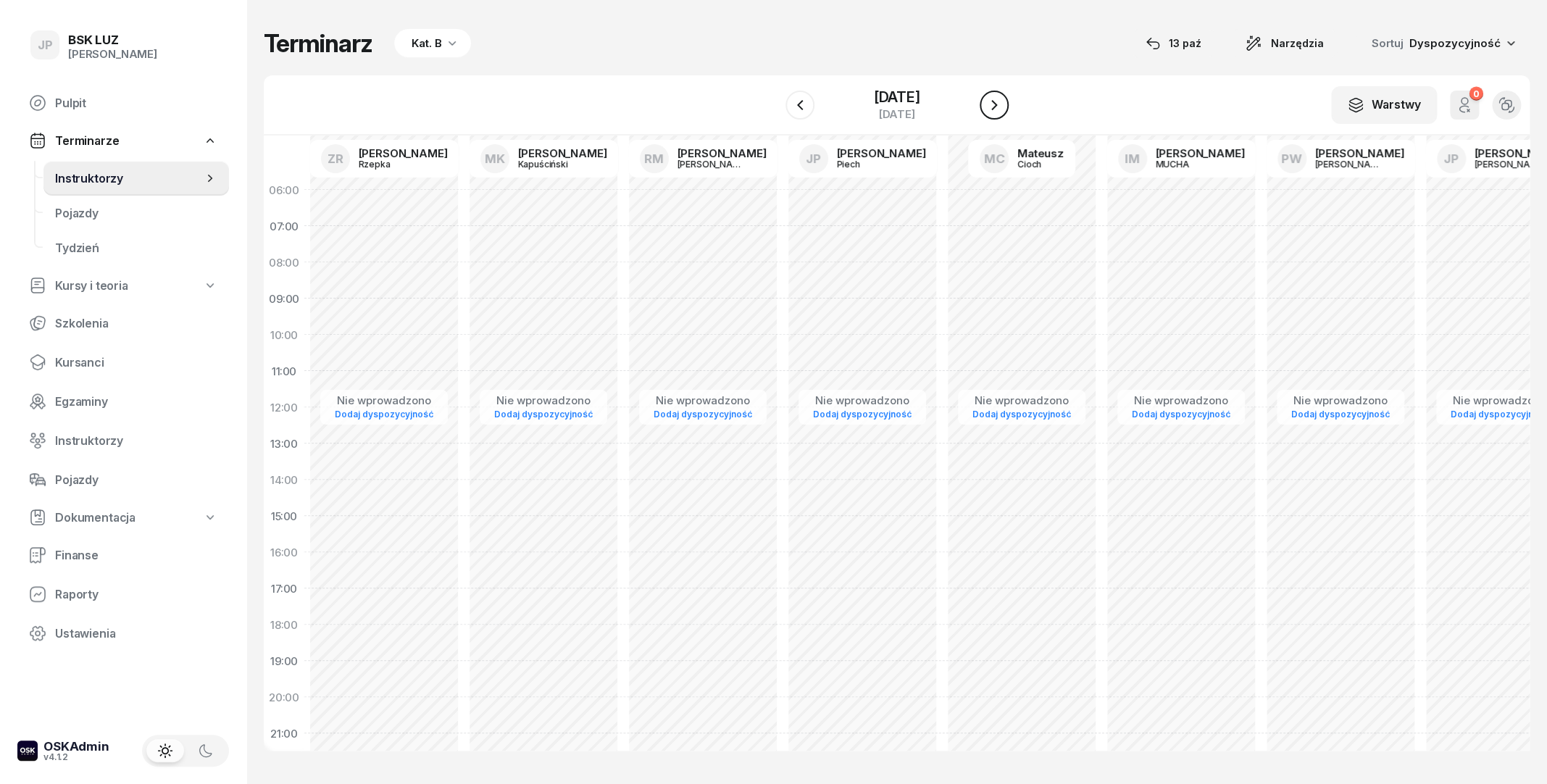
click at [1003, 100] on icon "button" at bounding box center [994, 105] width 17 height 17
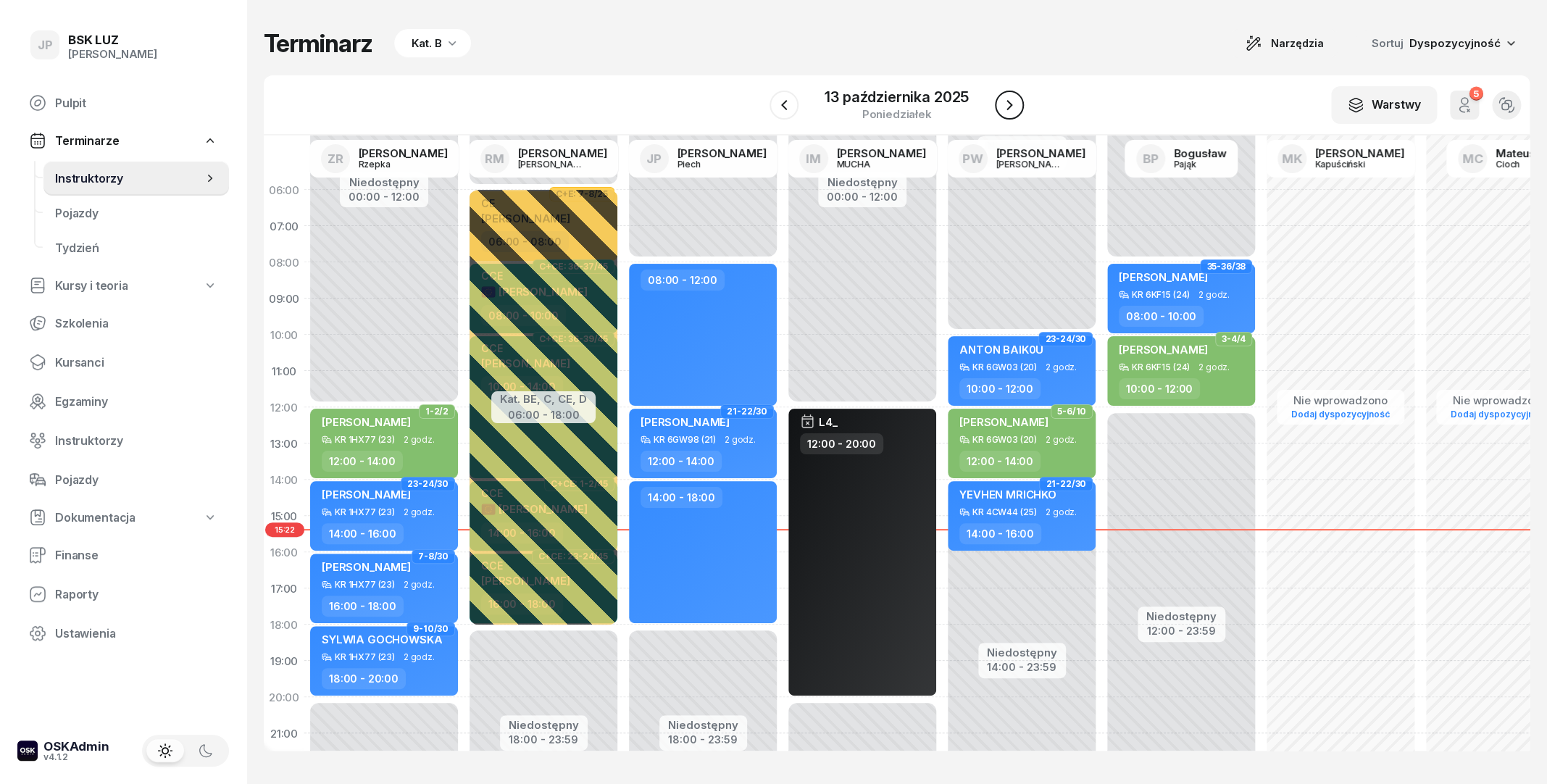
click at [1008, 100] on icon "button" at bounding box center [1009, 105] width 17 height 17
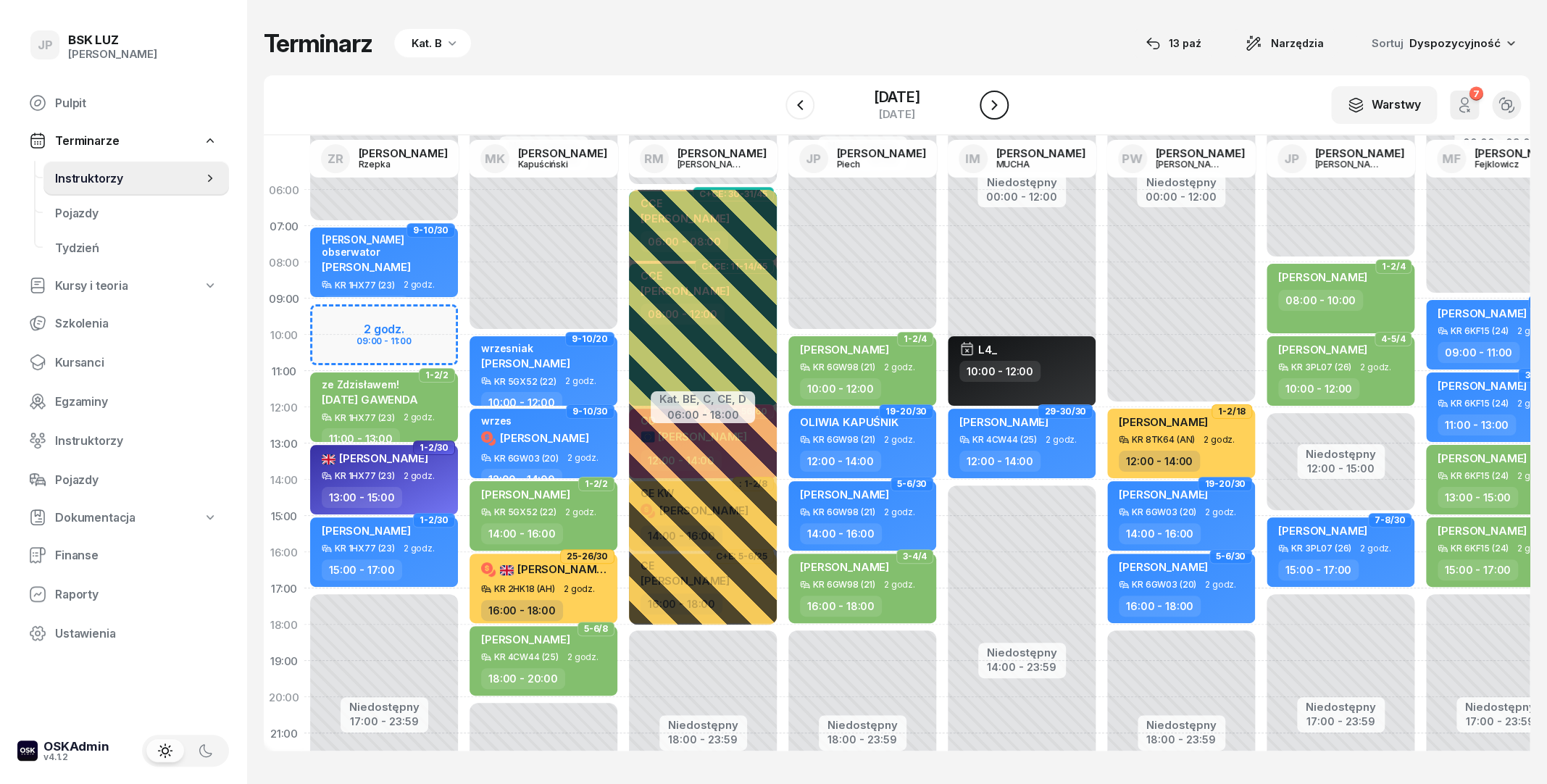
click at [1003, 110] on icon "button" at bounding box center [994, 105] width 17 height 17
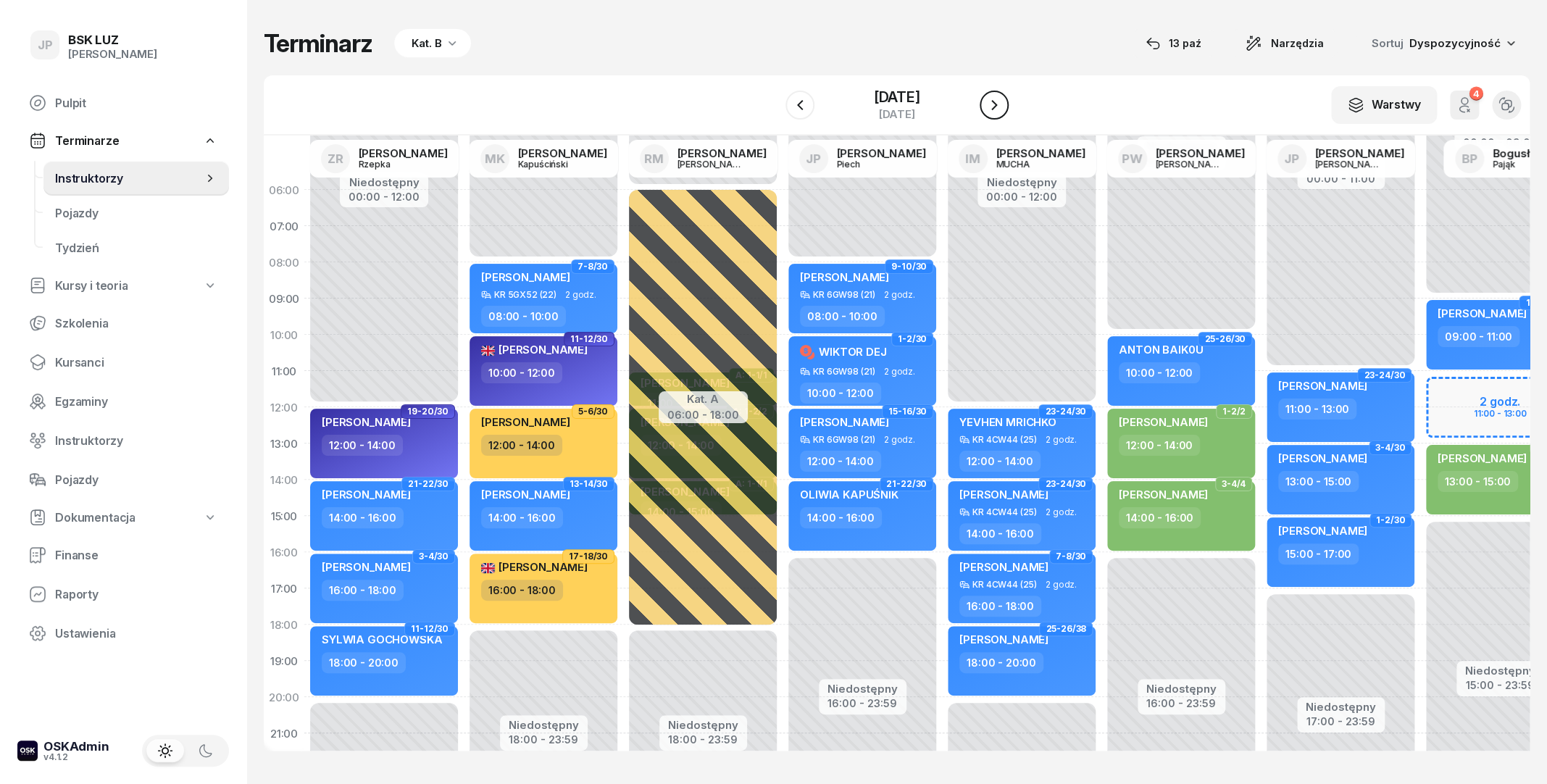
click at [1003, 108] on icon "button" at bounding box center [994, 105] width 17 height 17
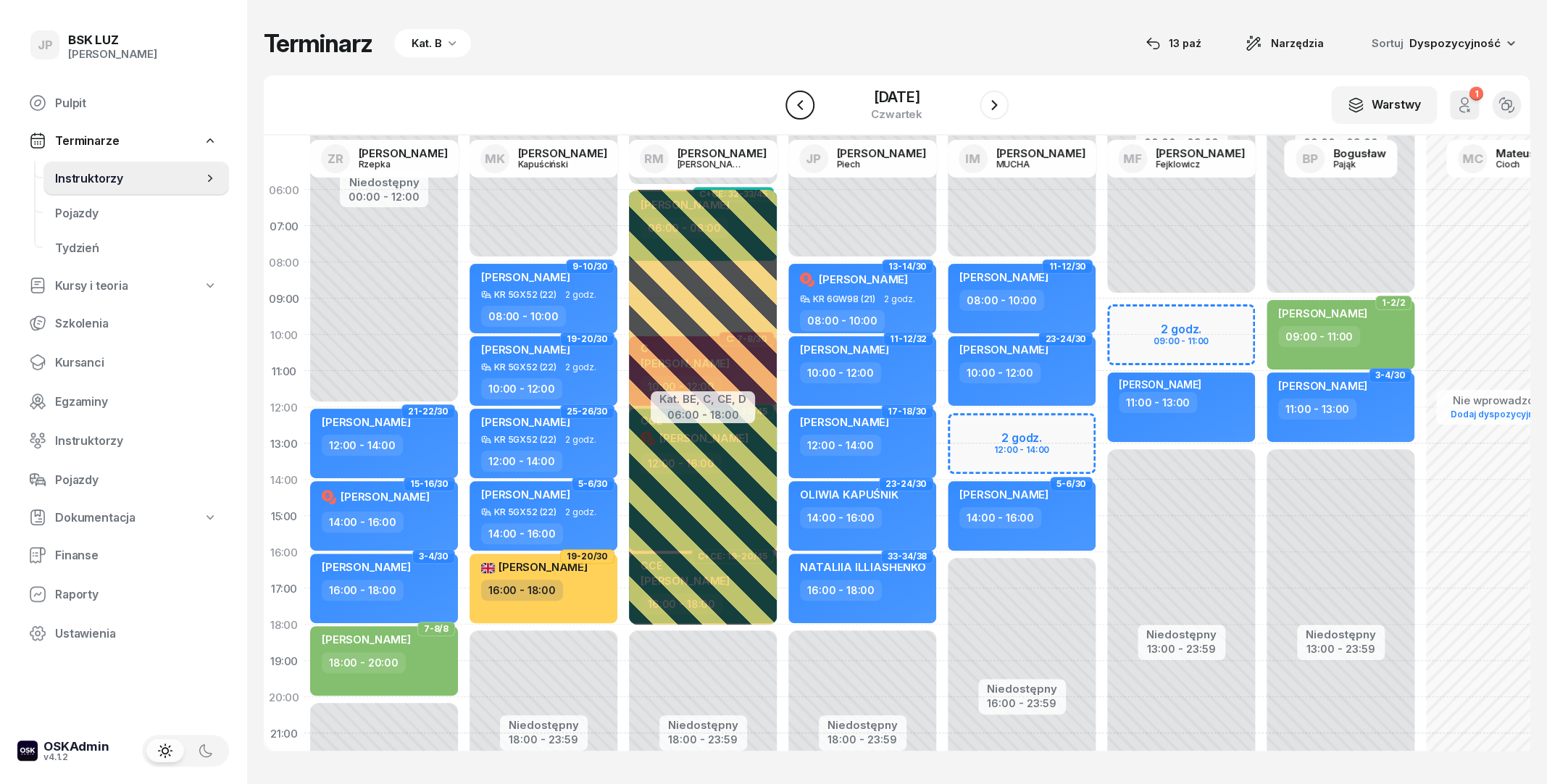
click at [795, 113] on button "button" at bounding box center [799, 105] width 29 height 29
